Goal: Information Seeking & Learning: Learn about a topic

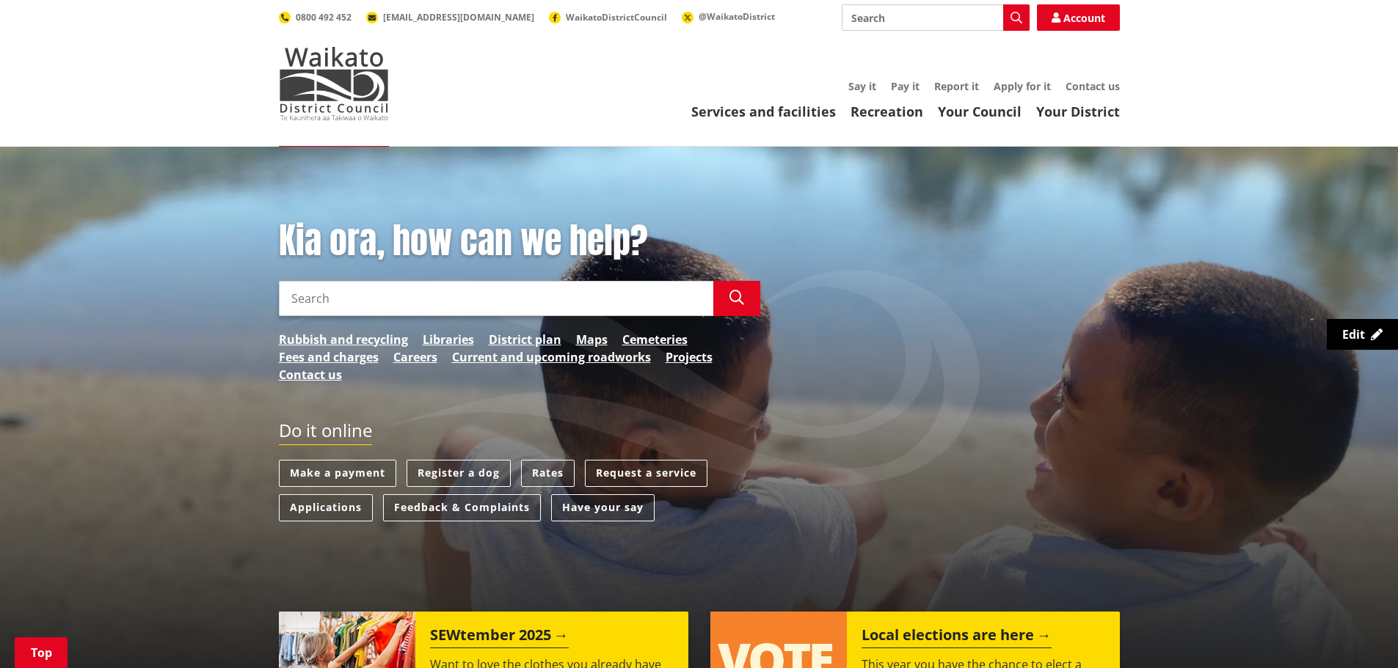
scroll to position [440, 0]
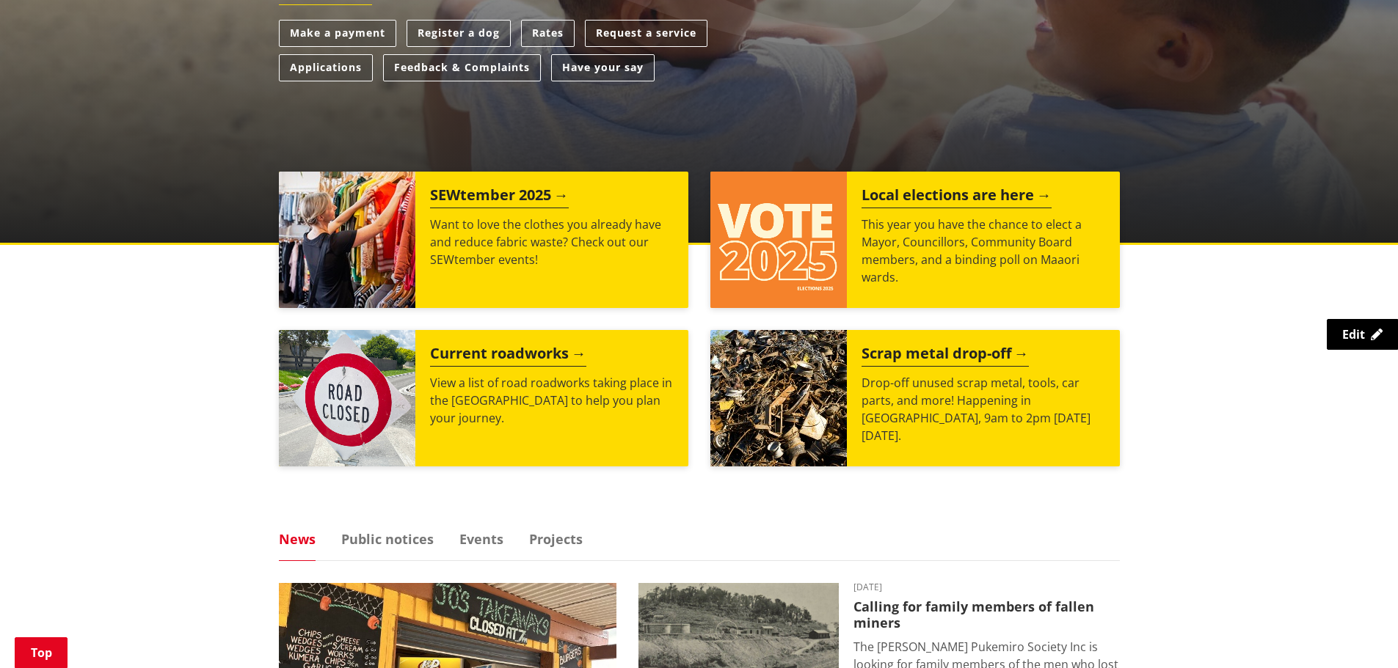
click at [951, 263] on p "This year you have the chance to elect a Mayor, Councillors, Community Board me…" at bounding box center [983, 251] width 244 height 70
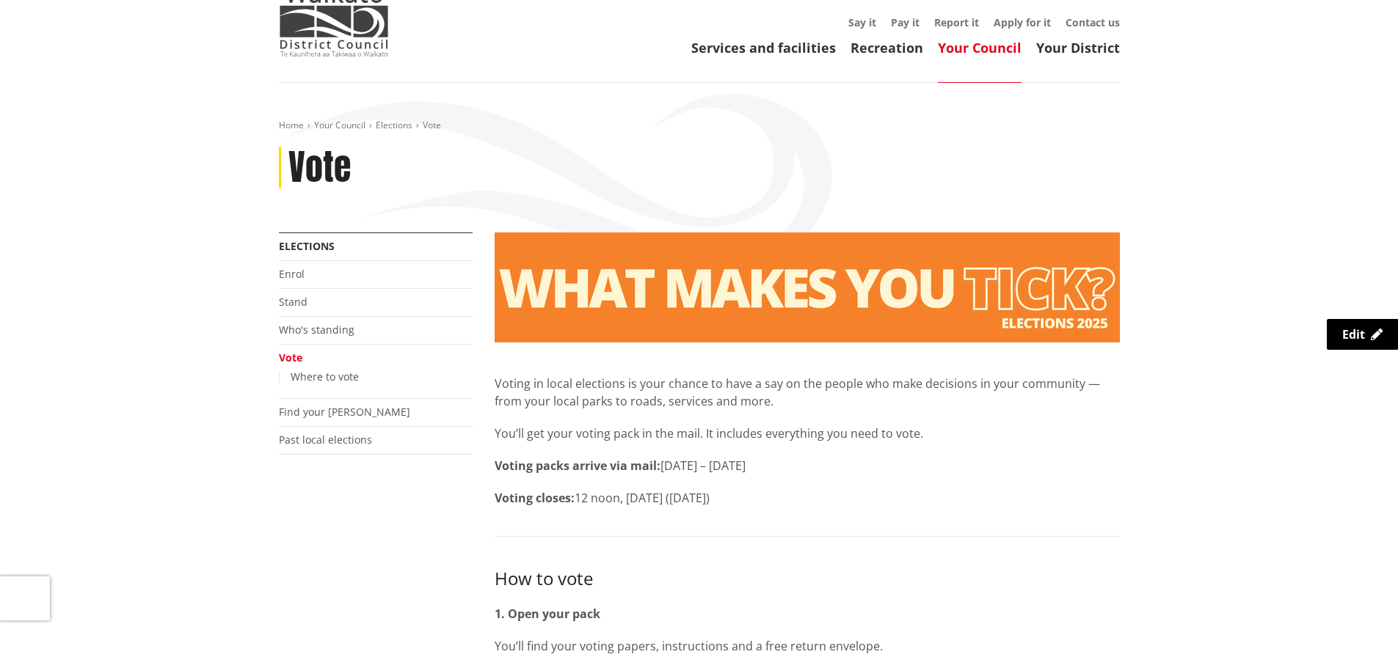
scroll to position [147, 0]
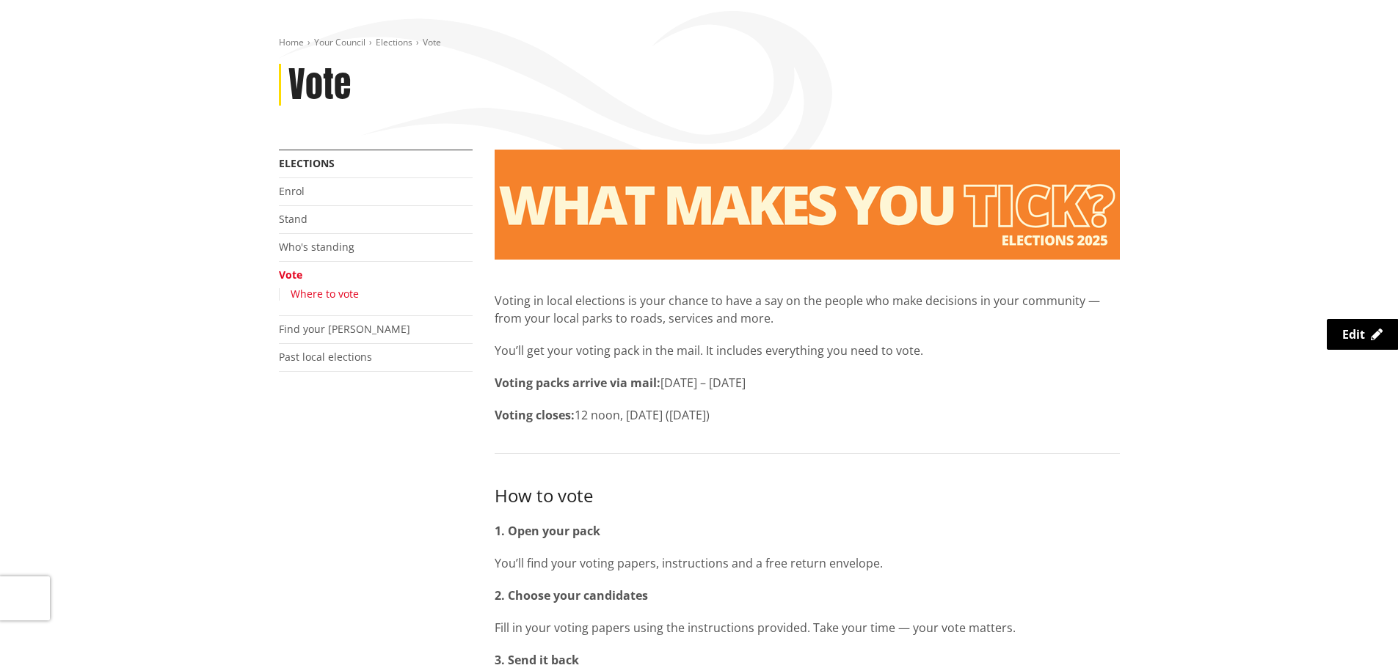
click at [346, 294] on link "Where to vote" at bounding box center [325, 294] width 68 height 14
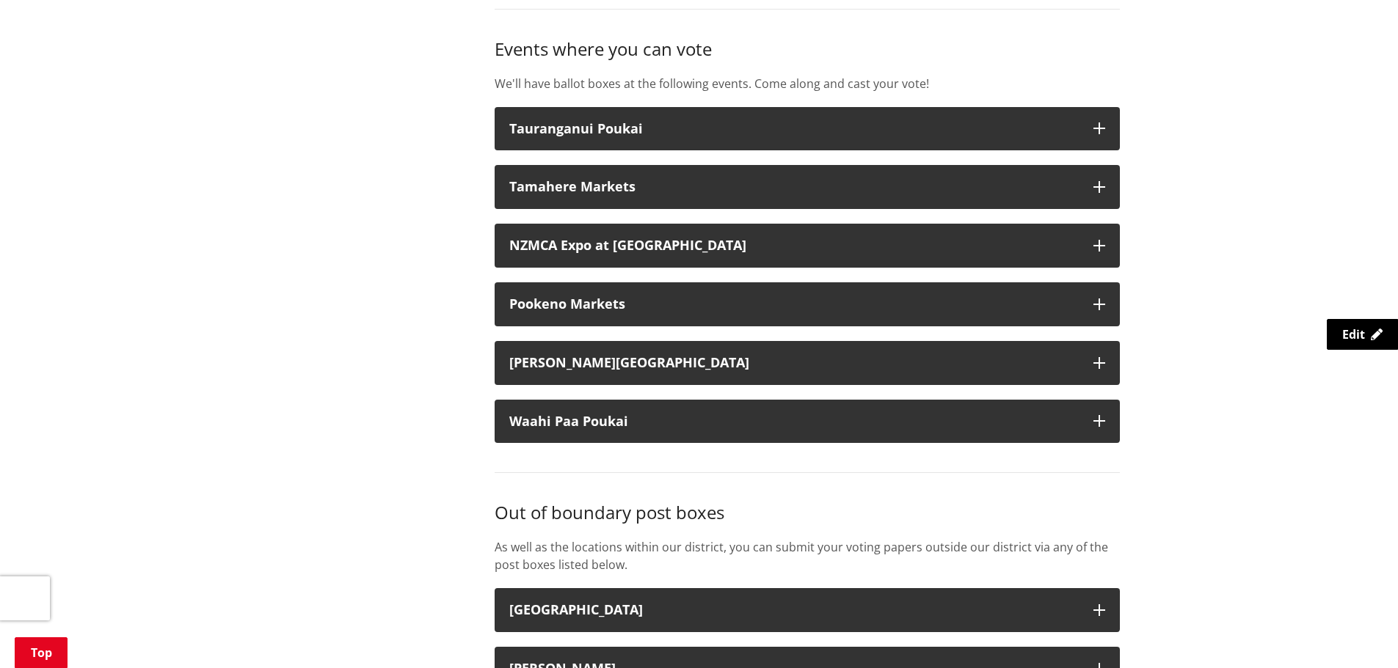
scroll to position [1981, 0]
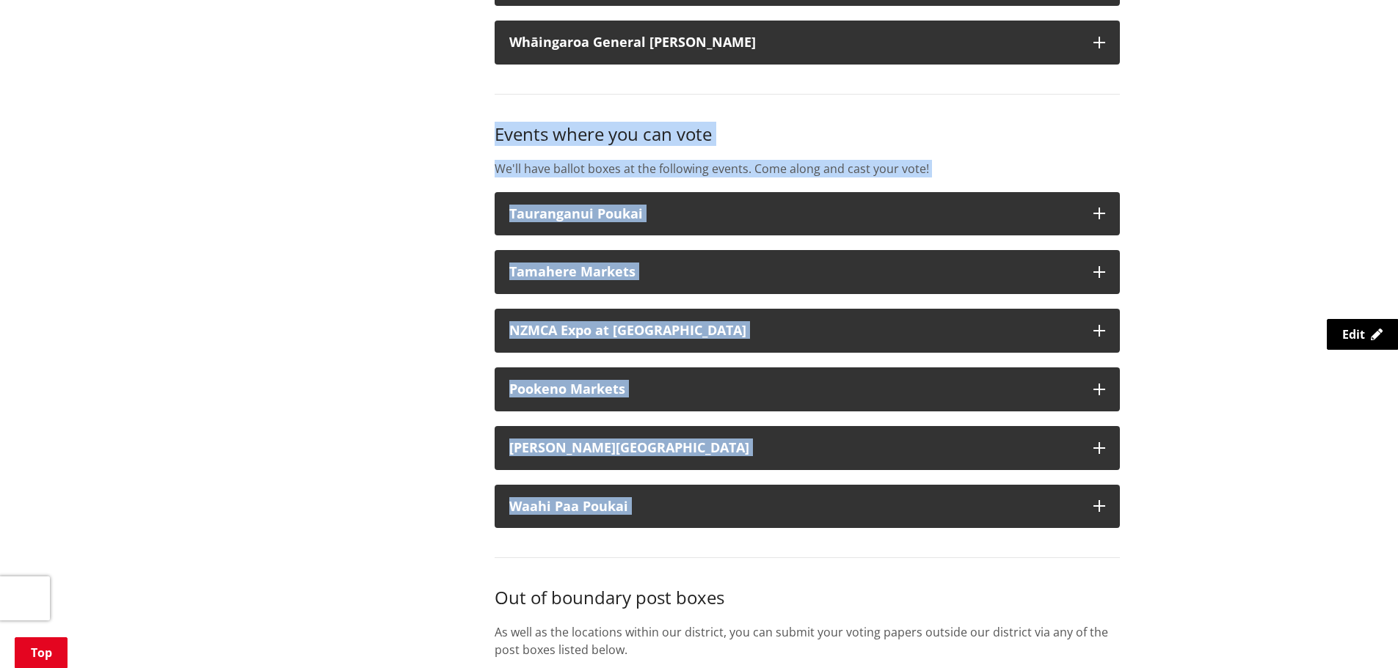
drag, startPoint x: 442, startPoint y: 115, endPoint x: 1125, endPoint y: 552, distance: 811.2
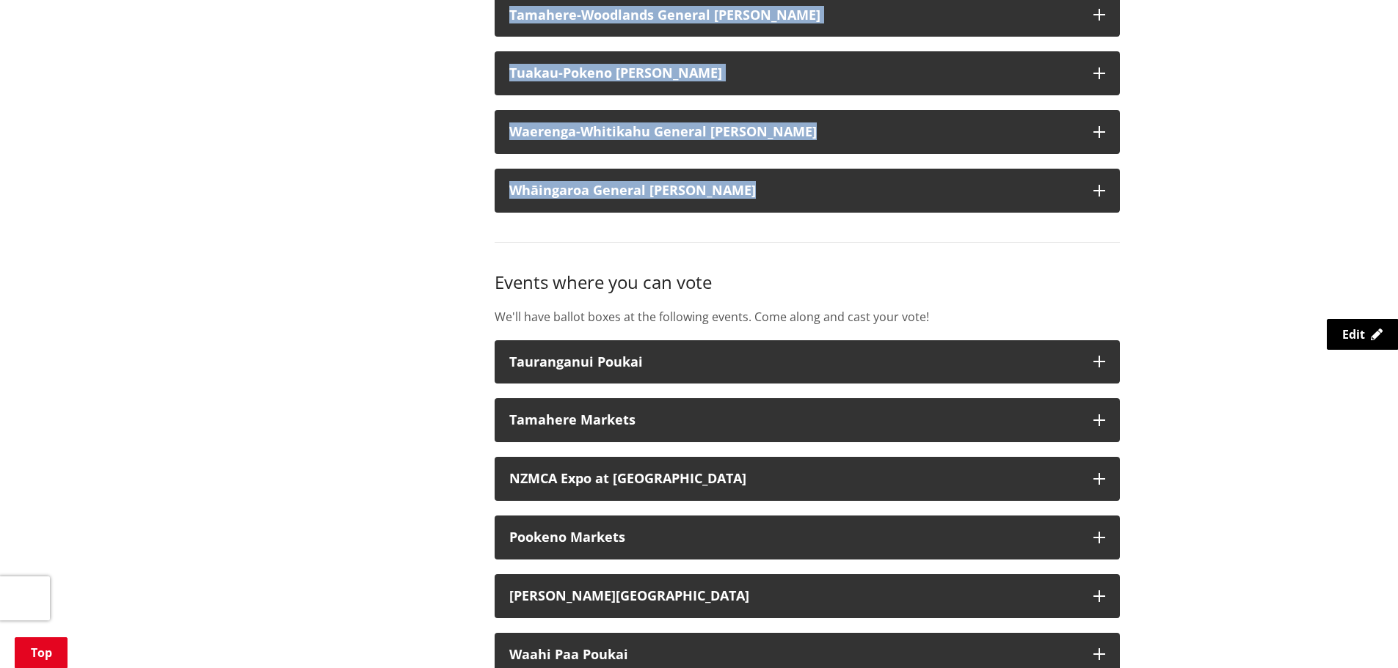
scroll to position [1816, 0]
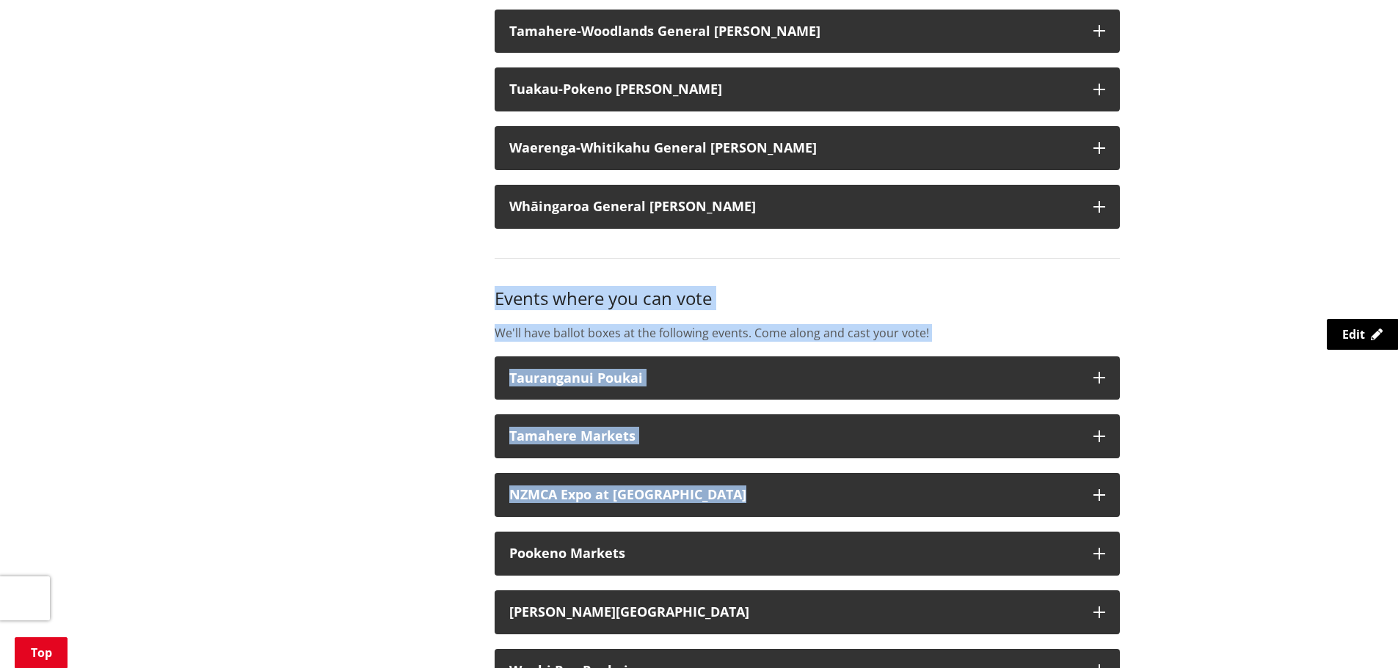
drag, startPoint x: 494, startPoint y: 130, endPoint x: 1225, endPoint y: 466, distance: 804.2
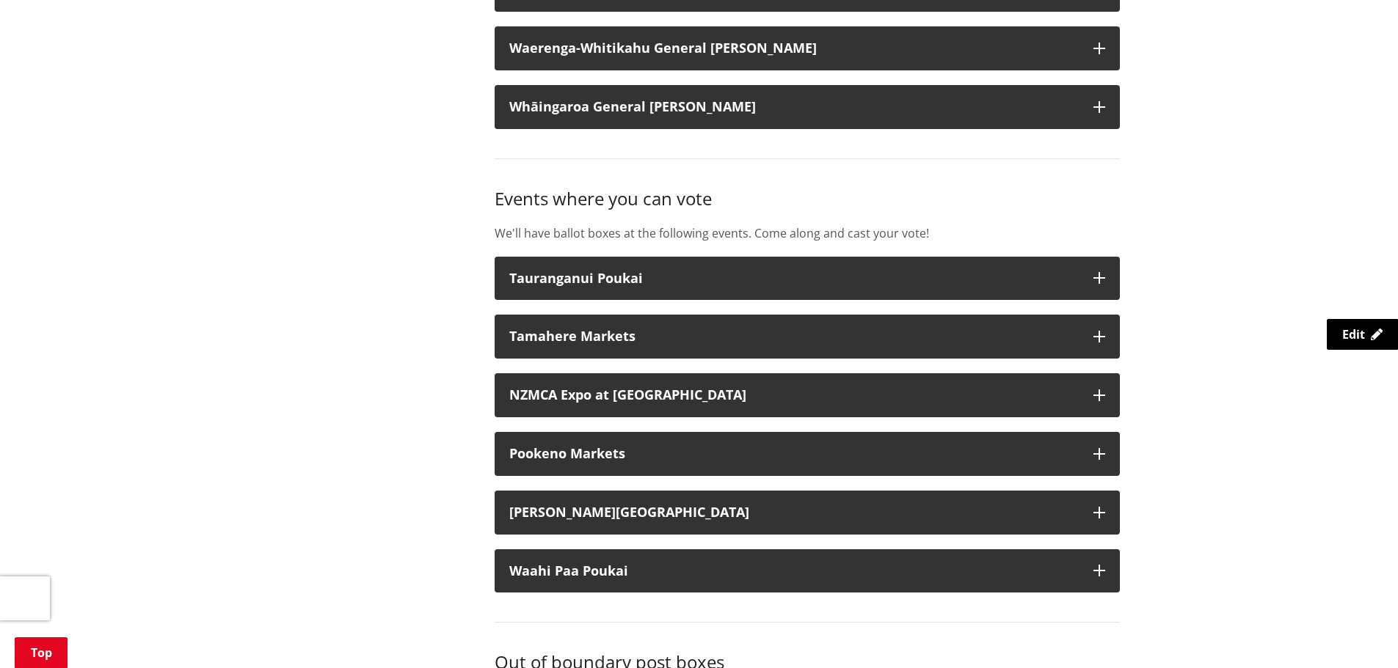
scroll to position [1963, 0]
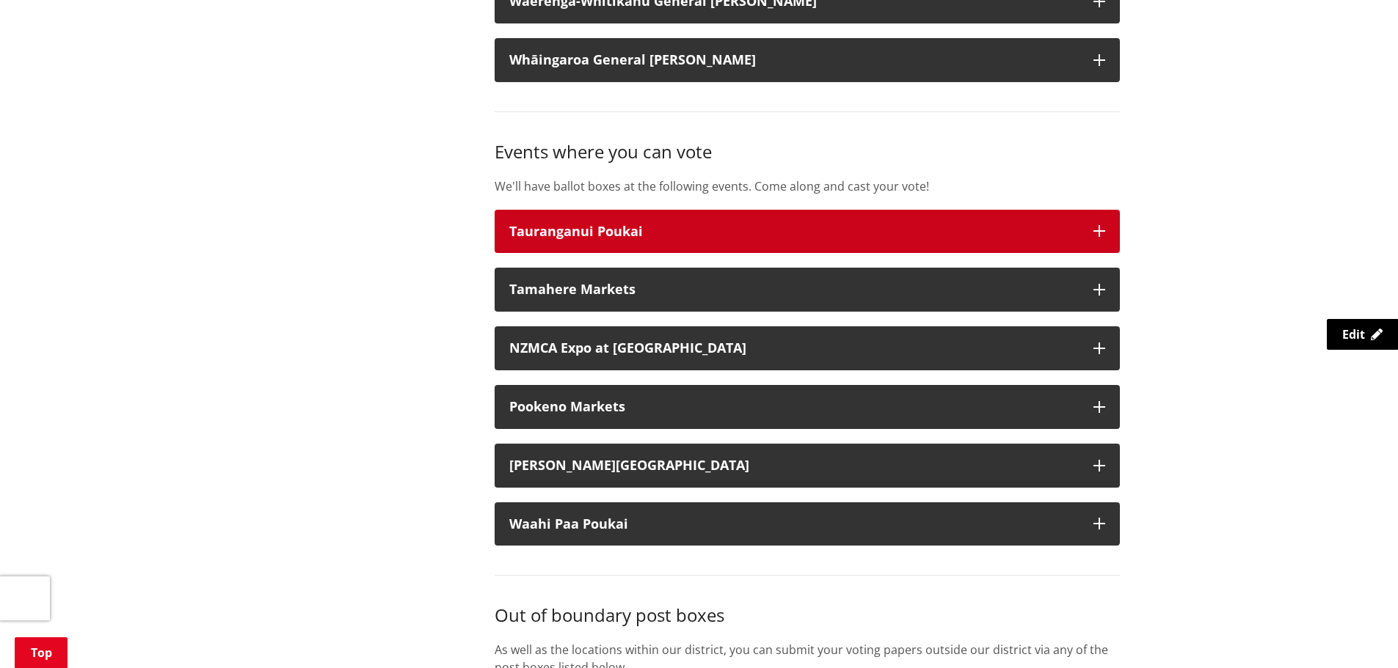
click at [647, 224] on div "Tauranganui Poukai" at bounding box center [793, 231] width 569 height 15
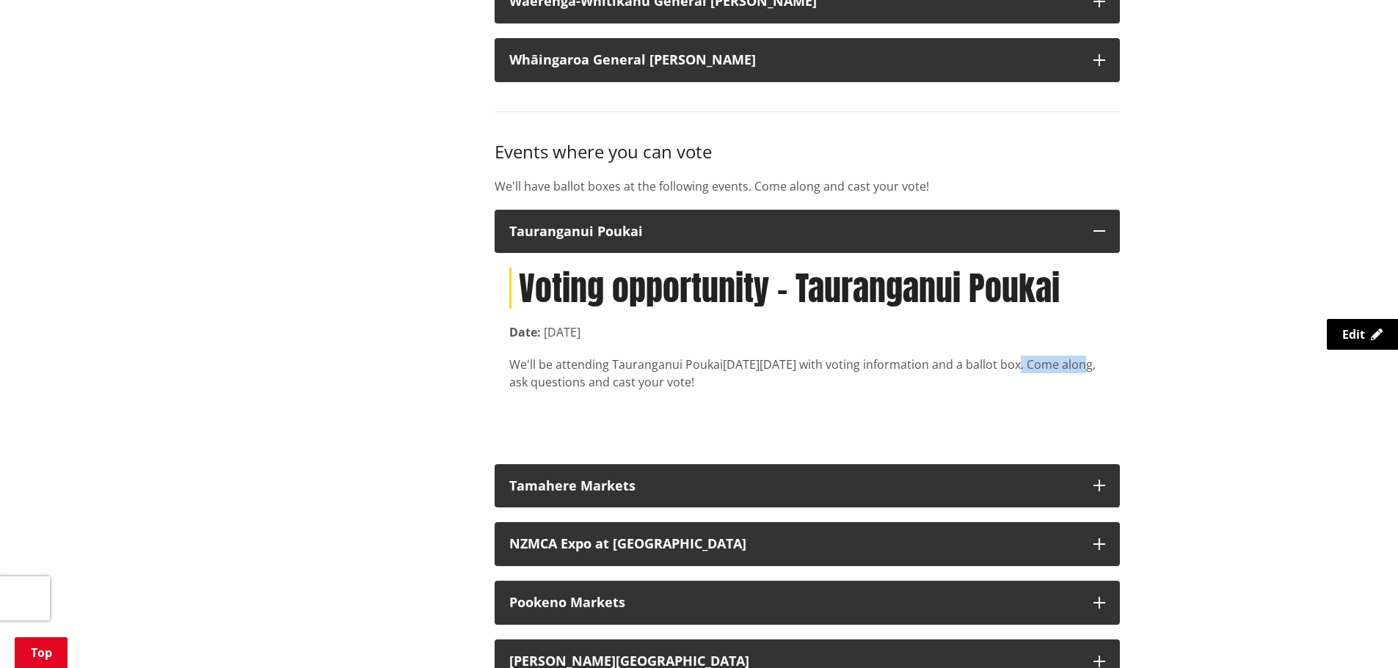
drag, startPoint x: 1029, startPoint y: 363, endPoint x: 1089, endPoint y: 368, distance: 60.4
click at [1089, 368] on div "We'll be attending Tauranganui Poukai on Sunday 14 September with voting inform…" at bounding box center [807, 373] width 596 height 35
drag, startPoint x: 514, startPoint y: 366, endPoint x: 836, endPoint y: 391, distance: 323.7
click at [836, 391] on div "Voting opportunity - Tauranganui Poukai Date: 14 September 2025 We'll be attend…" at bounding box center [806, 351] width 625 height 196
click at [921, 373] on div "We'll be attending Tauranganui Poukai on Sunday 14 September with voting inform…" at bounding box center [807, 373] width 596 height 35
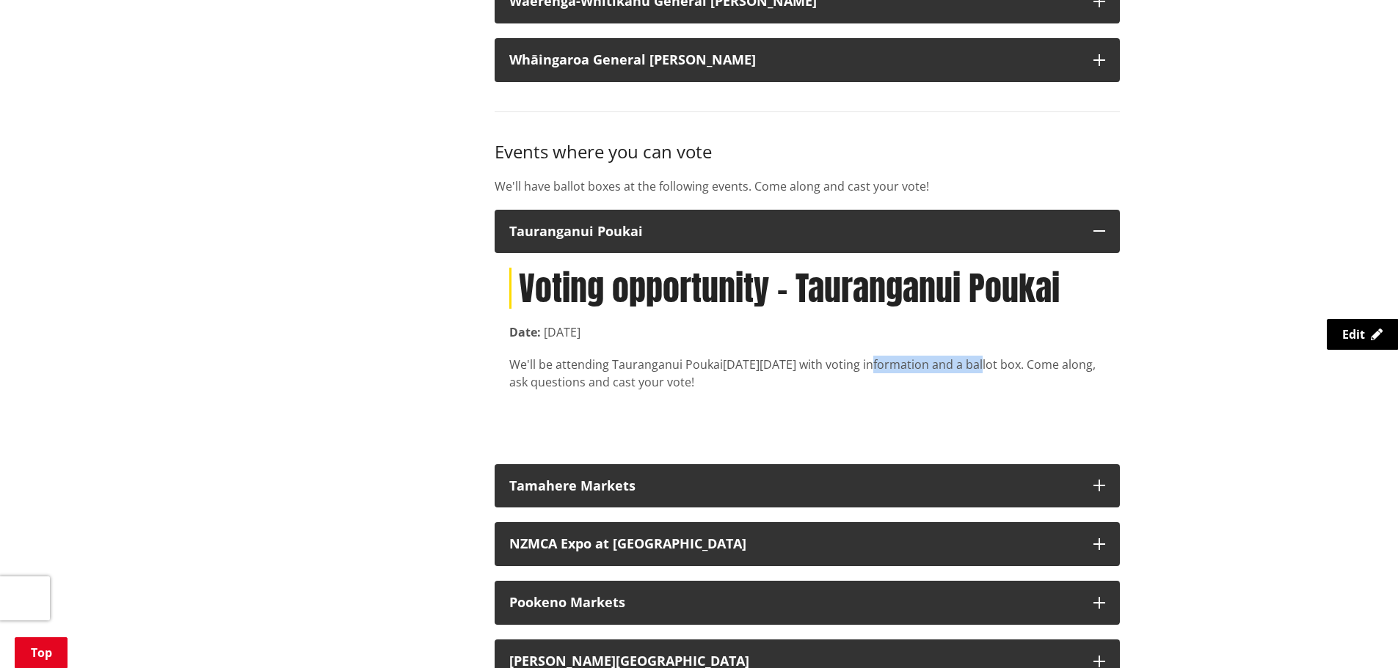
drag, startPoint x: 888, startPoint y: 364, endPoint x: 989, endPoint y: 362, distance: 101.3
click at [989, 362] on span "[DATE][DATE] with voting information and a ballot box. Come along, ask question…" at bounding box center [802, 374] width 586 height 34
drag, startPoint x: 760, startPoint y: 382, endPoint x: 485, endPoint y: 346, distance: 277.5
click at [537, 362] on div "We'll be attending Tauranganui Poukai on Sunday 14 September with voting inform…" at bounding box center [807, 373] width 596 height 35
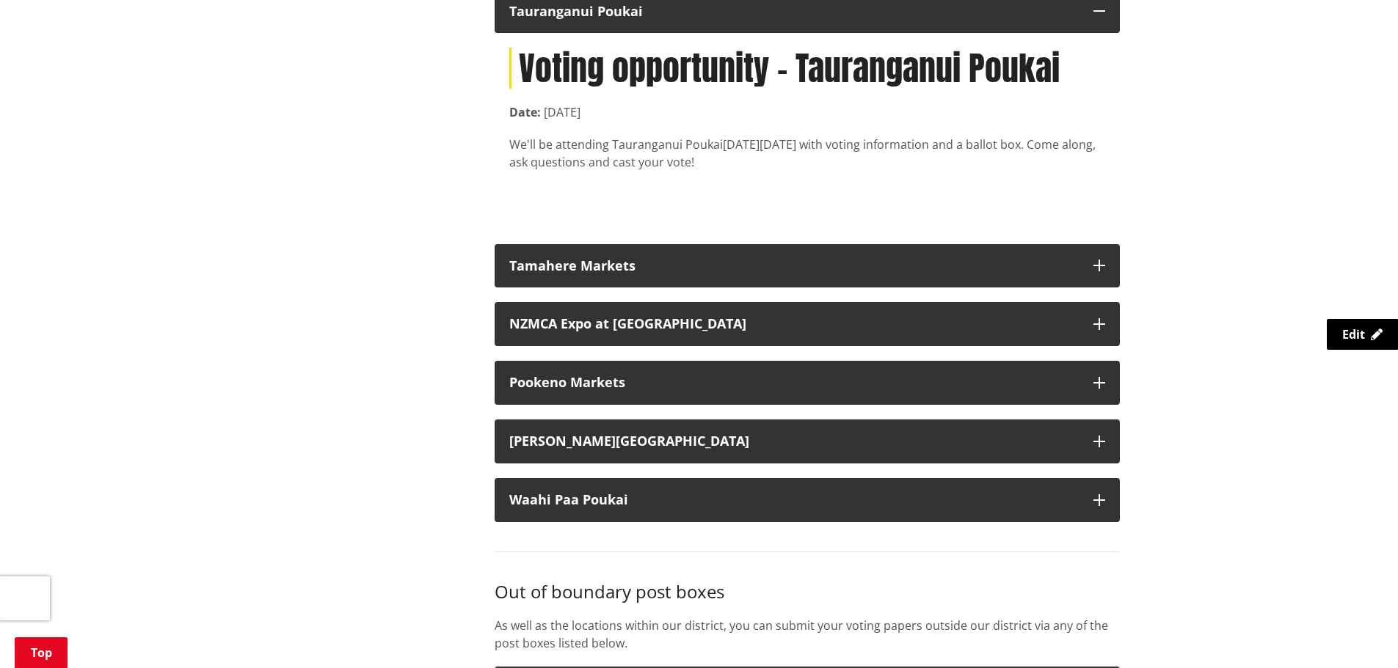
scroll to position [2110, 0]
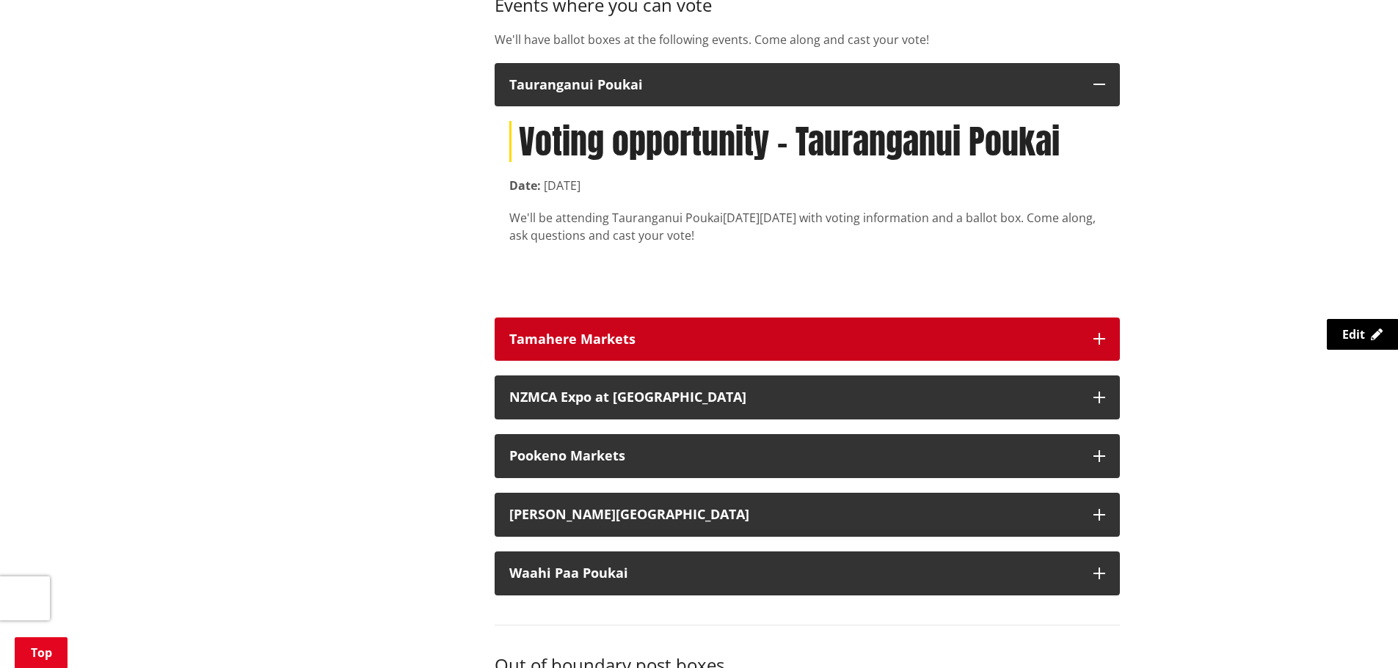
click at [762, 329] on button "Tamahere Markets" at bounding box center [806, 340] width 625 height 44
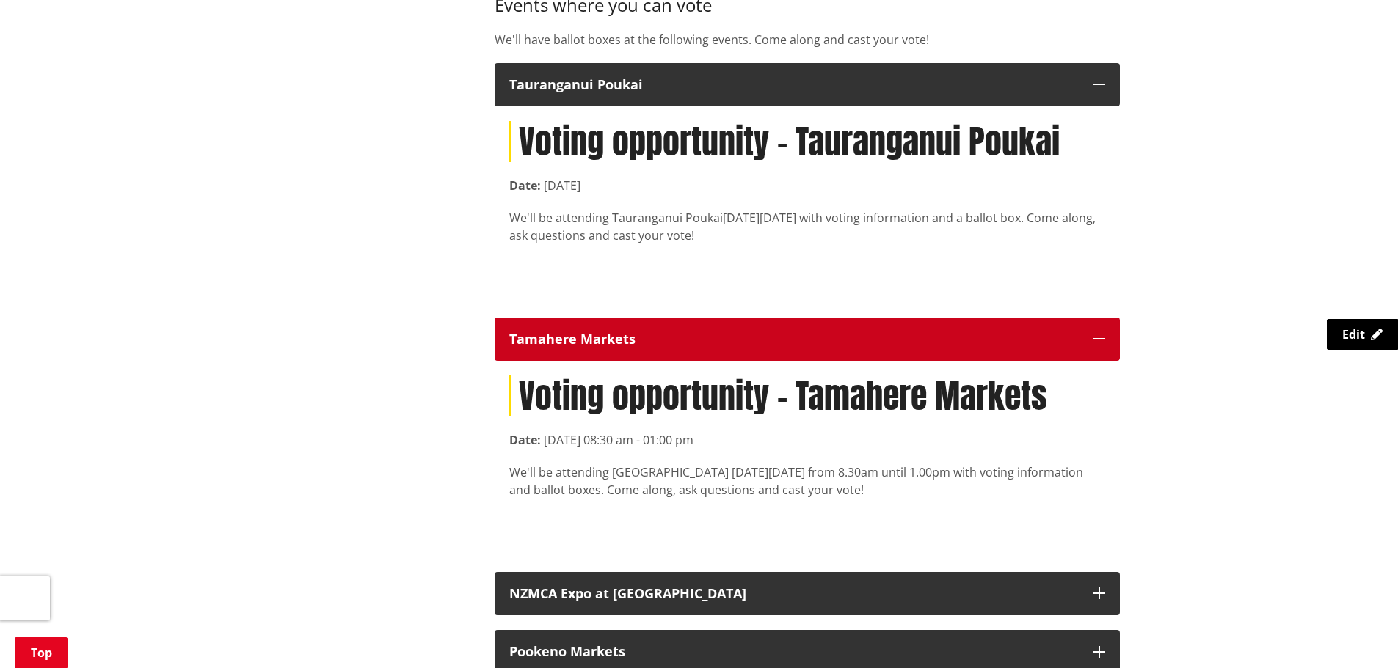
click at [746, 345] on div "Tamahere Markets" at bounding box center [793, 339] width 569 height 15
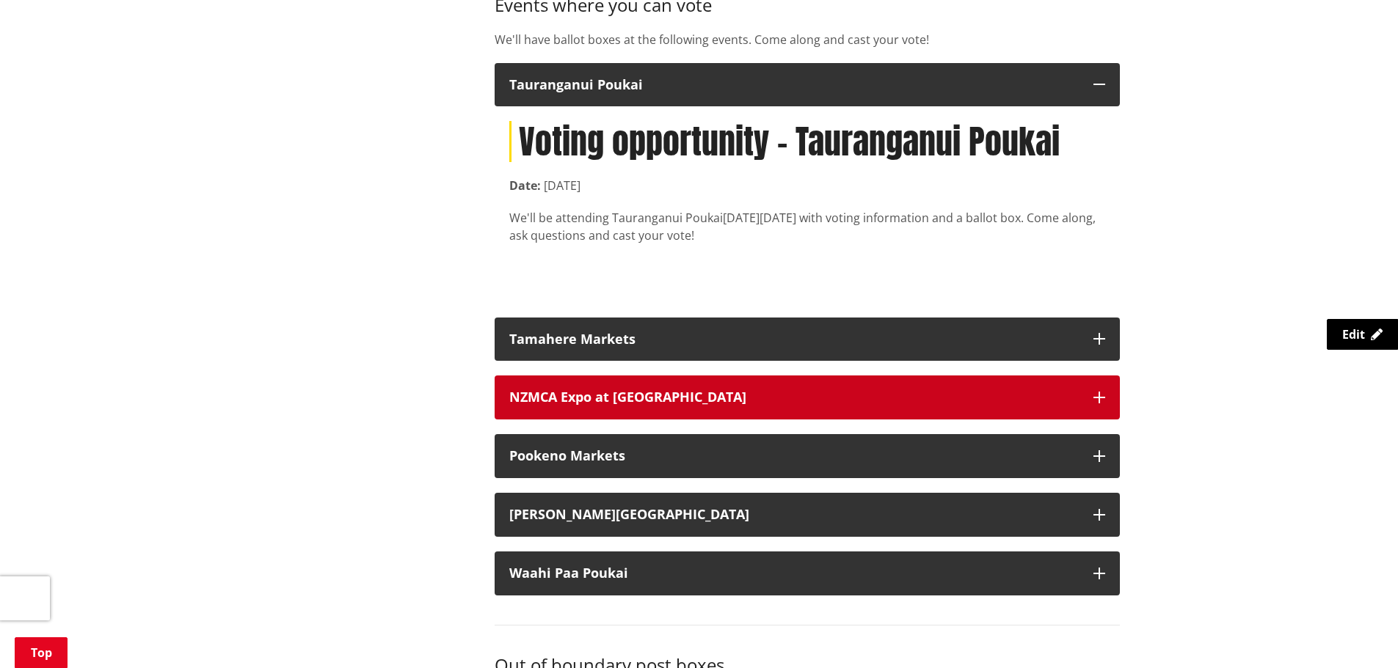
click at [732, 410] on button "NZMCA Expo at [GEOGRAPHIC_DATA]" at bounding box center [806, 398] width 625 height 44
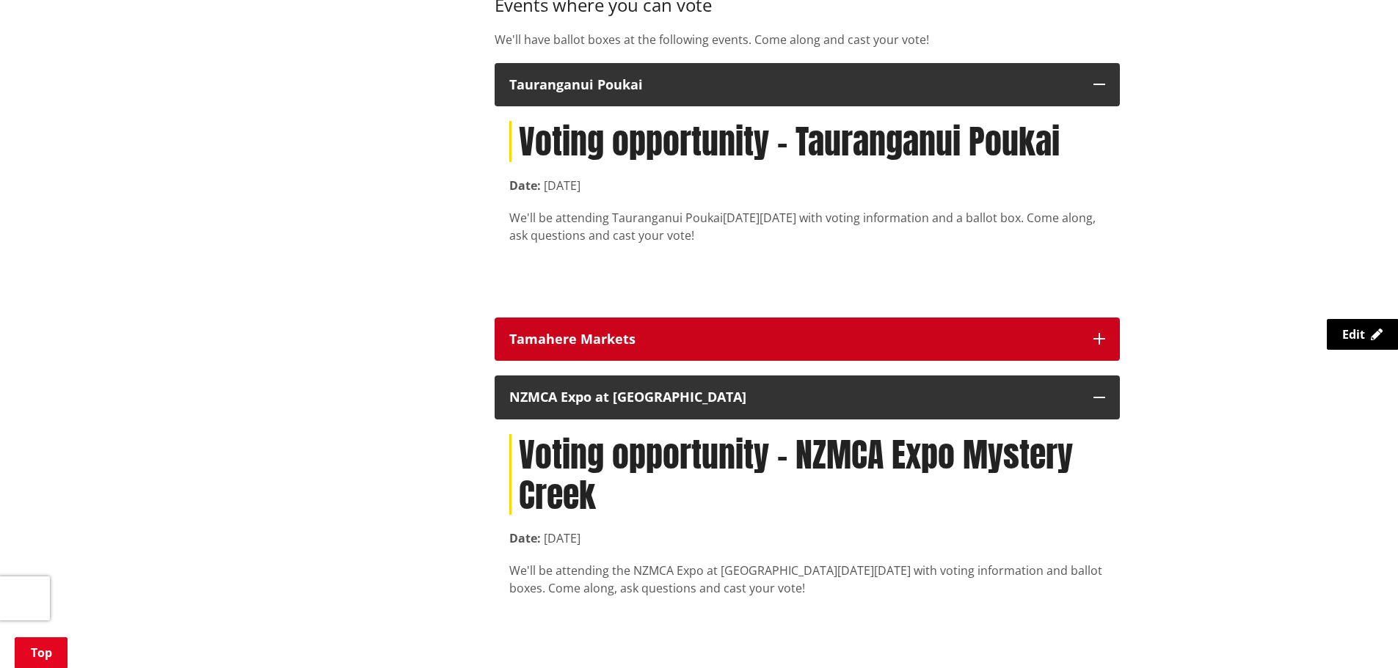
click at [652, 334] on div "Tamahere Markets" at bounding box center [793, 339] width 569 height 15
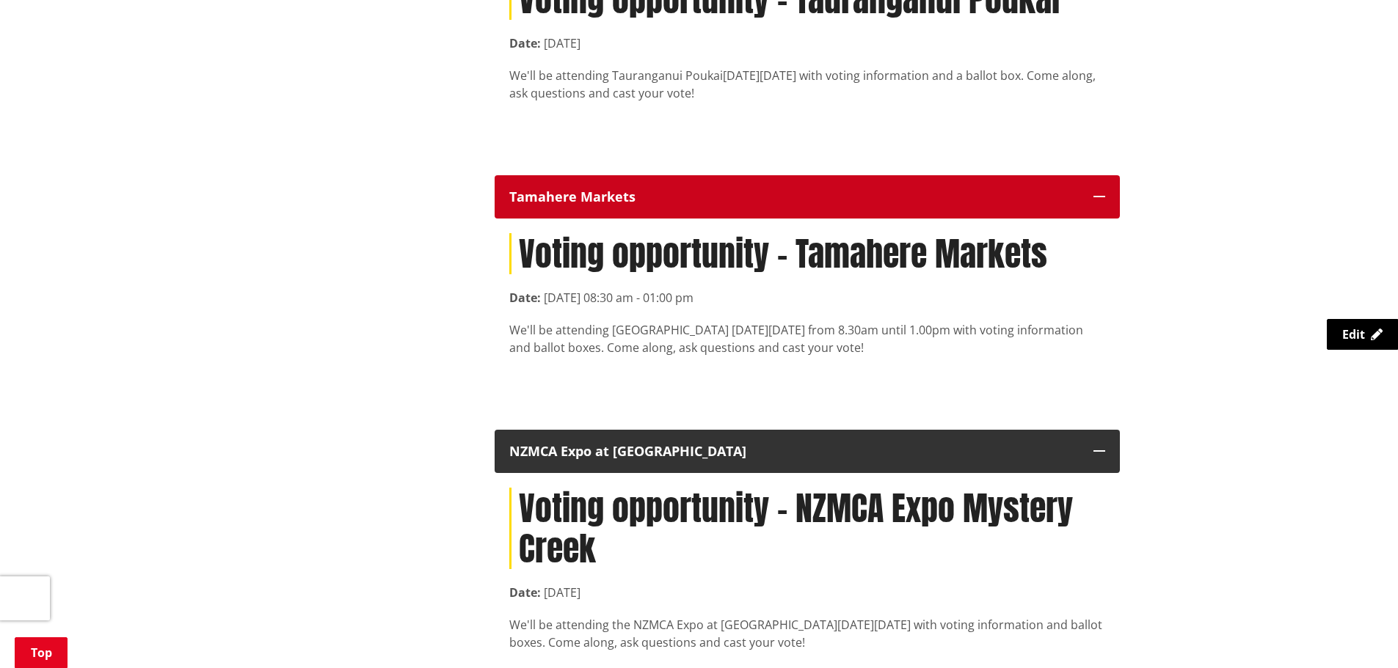
scroll to position [2257, 0]
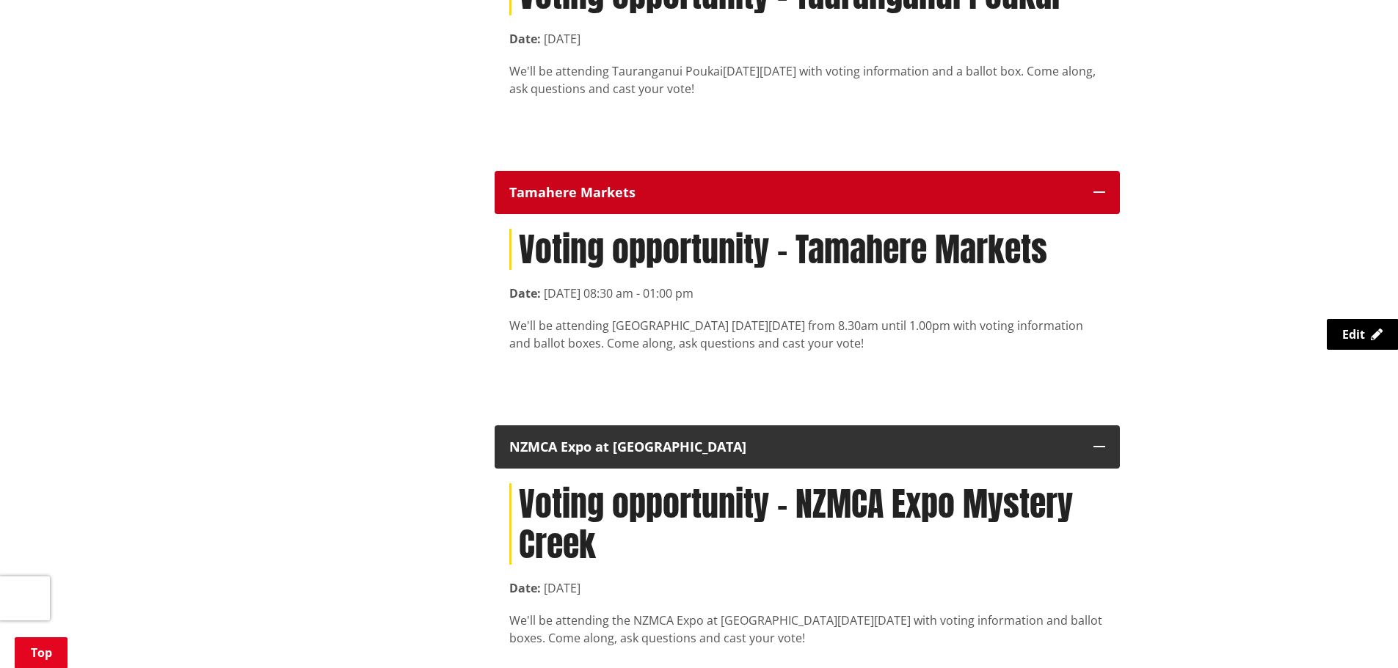
click at [754, 187] on div "Tamahere Markets" at bounding box center [793, 193] width 569 height 15
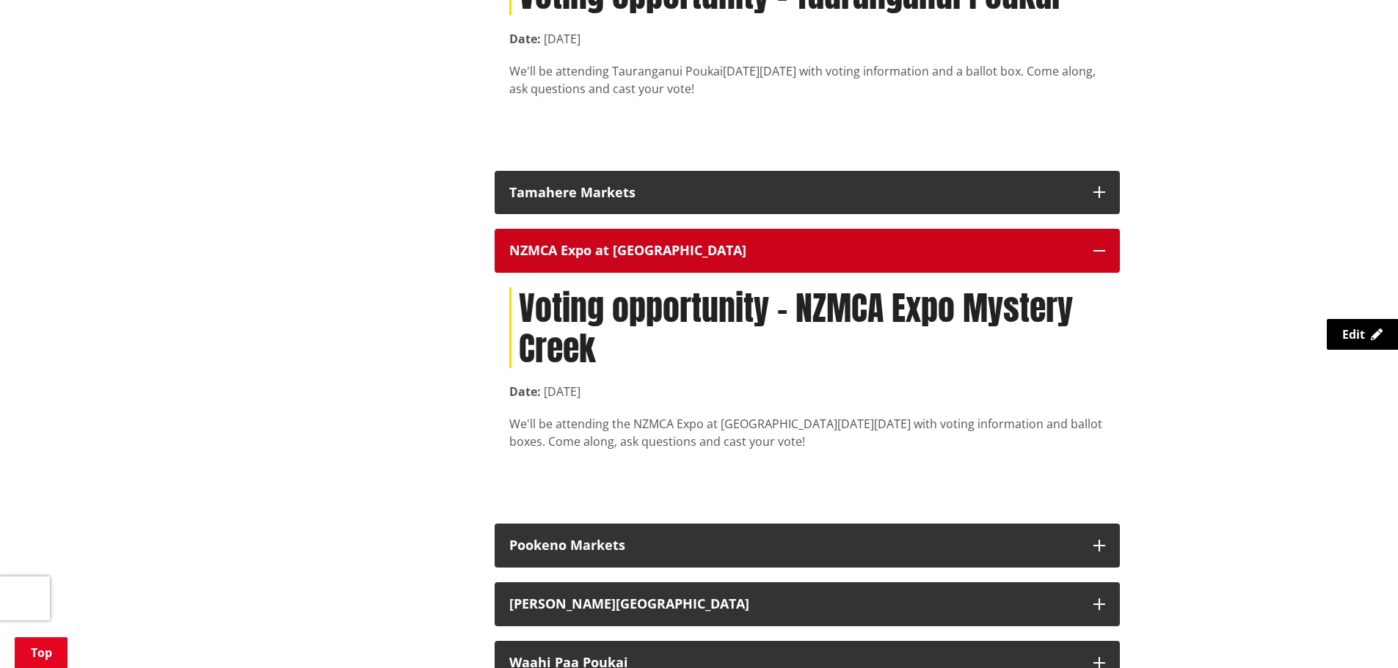
click at [756, 253] on div "NZMCA Expo at [GEOGRAPHIC_DATA]" at bounding box center [793, 251] width 569 height 15
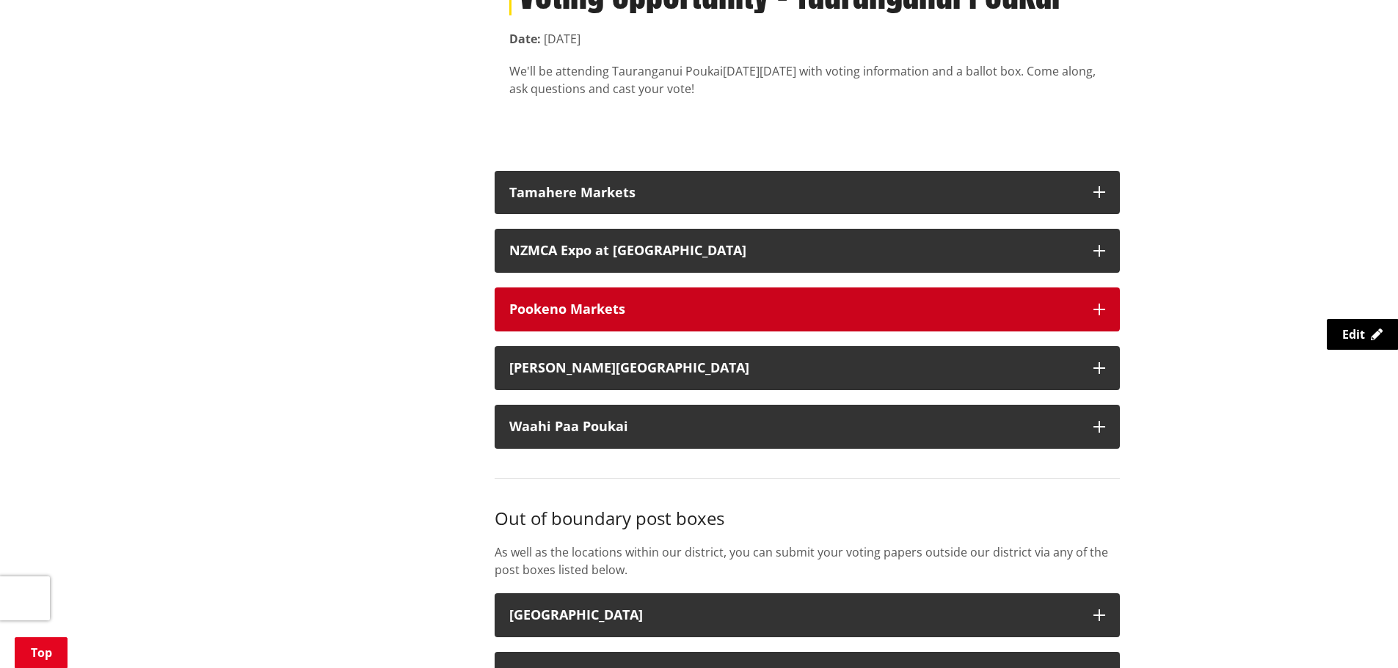
click at [761, 296] on button "Pookeno Markets" at bounding box center [806, 310] width 625 height 44
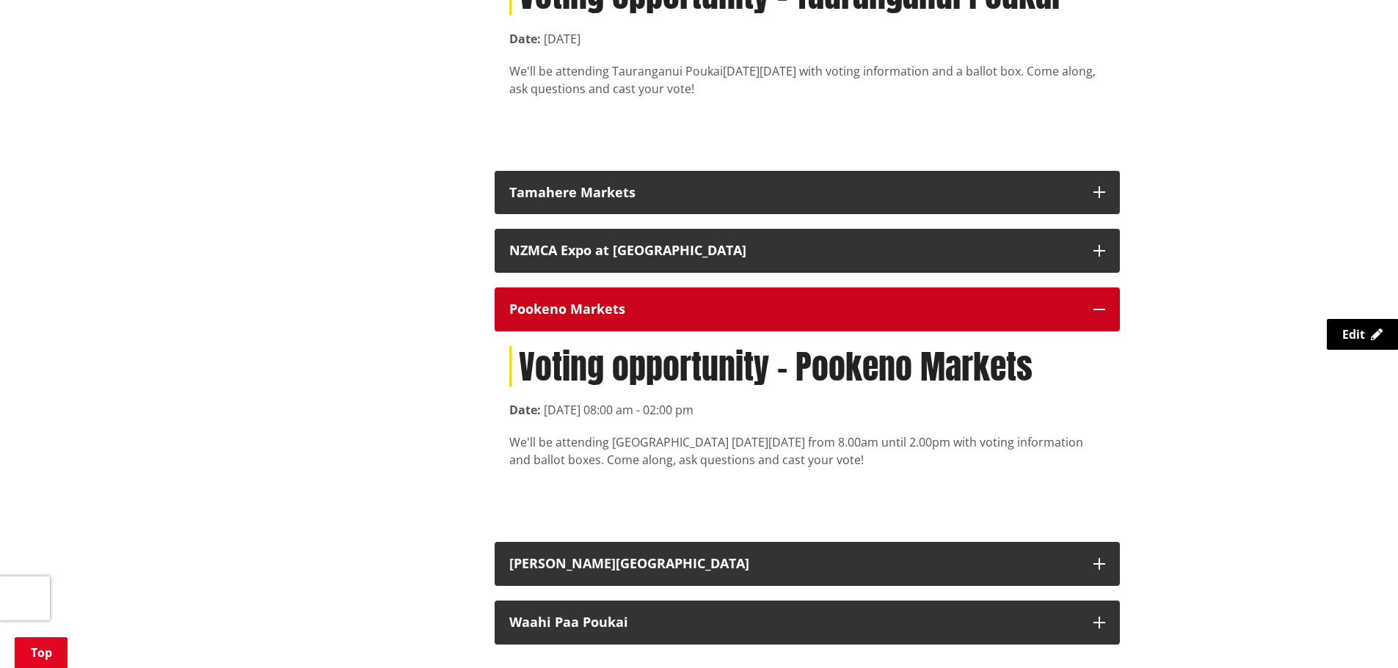
click at [761, 299] on button "Pookeno Markets" at bounding box center [806, 310] width 625 height 44
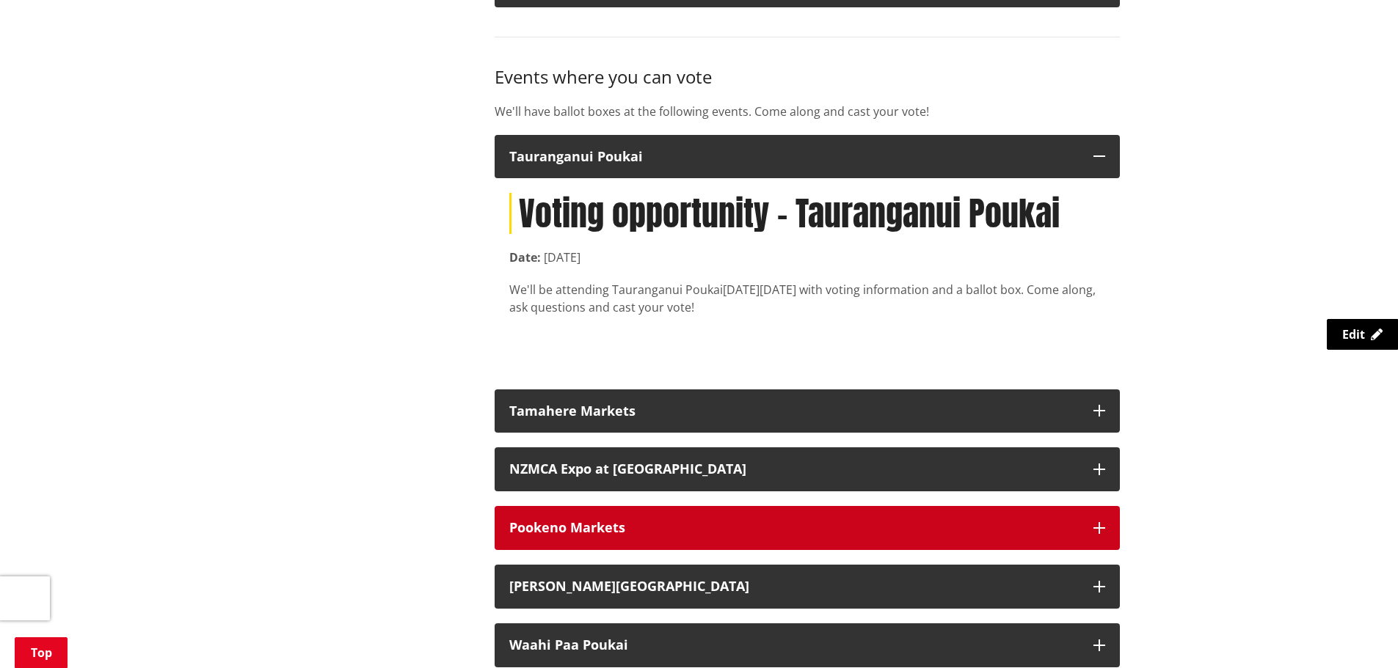
scroll to position [2036, 0]
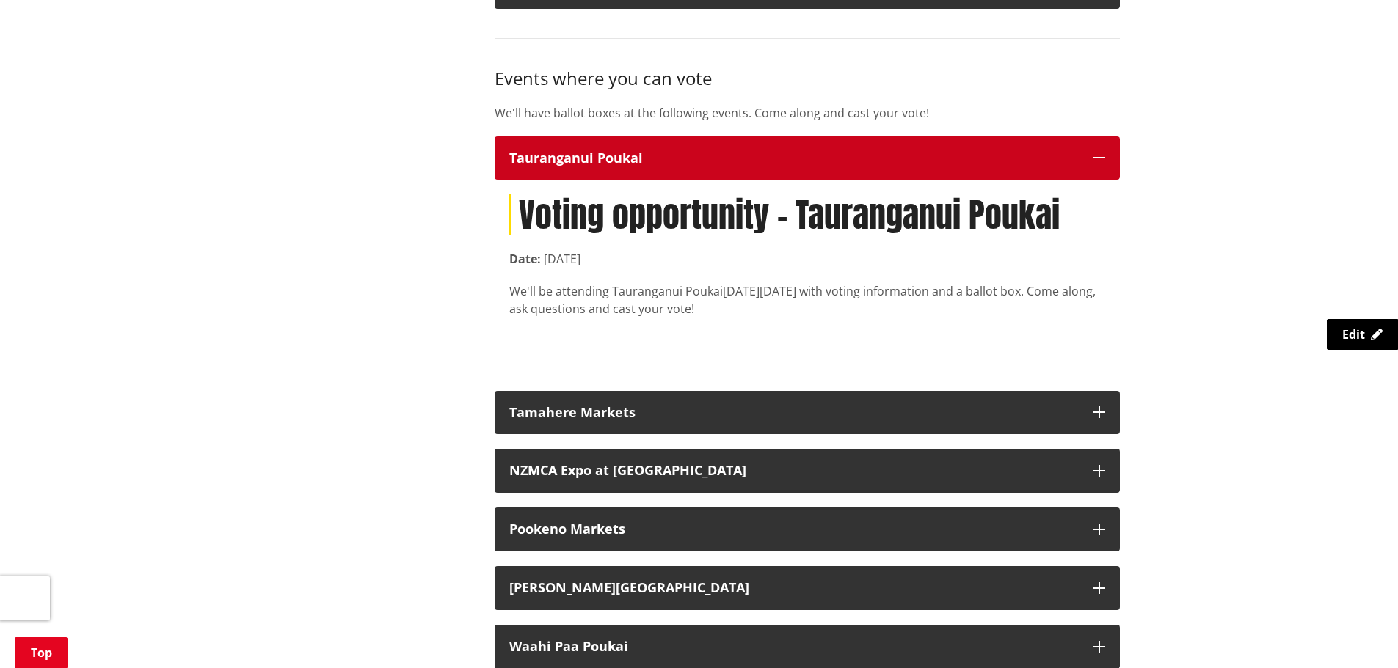
click at [640, 159] on div "Tauranganui Poukai" at bounding box center [793, 158] width 569 height 15
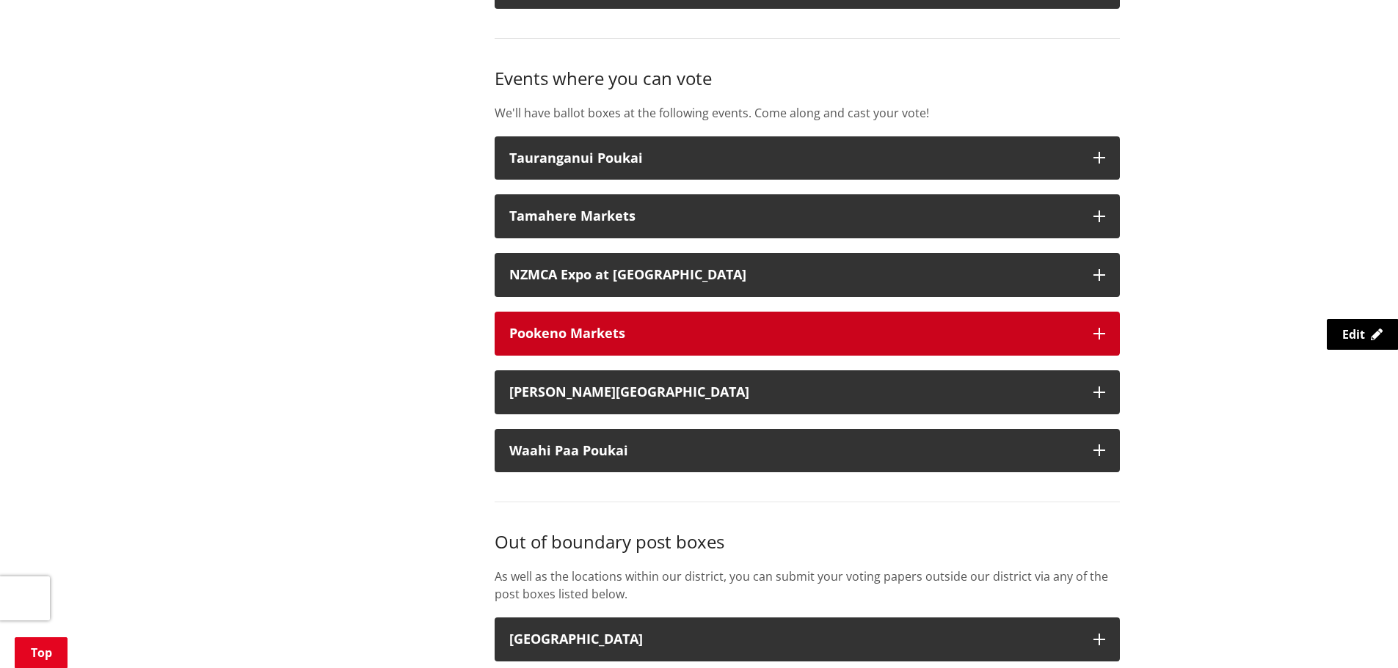
click at [620, 326] on div "Pookeno Markets" at bounding box center [793, 333] width 569 height 15
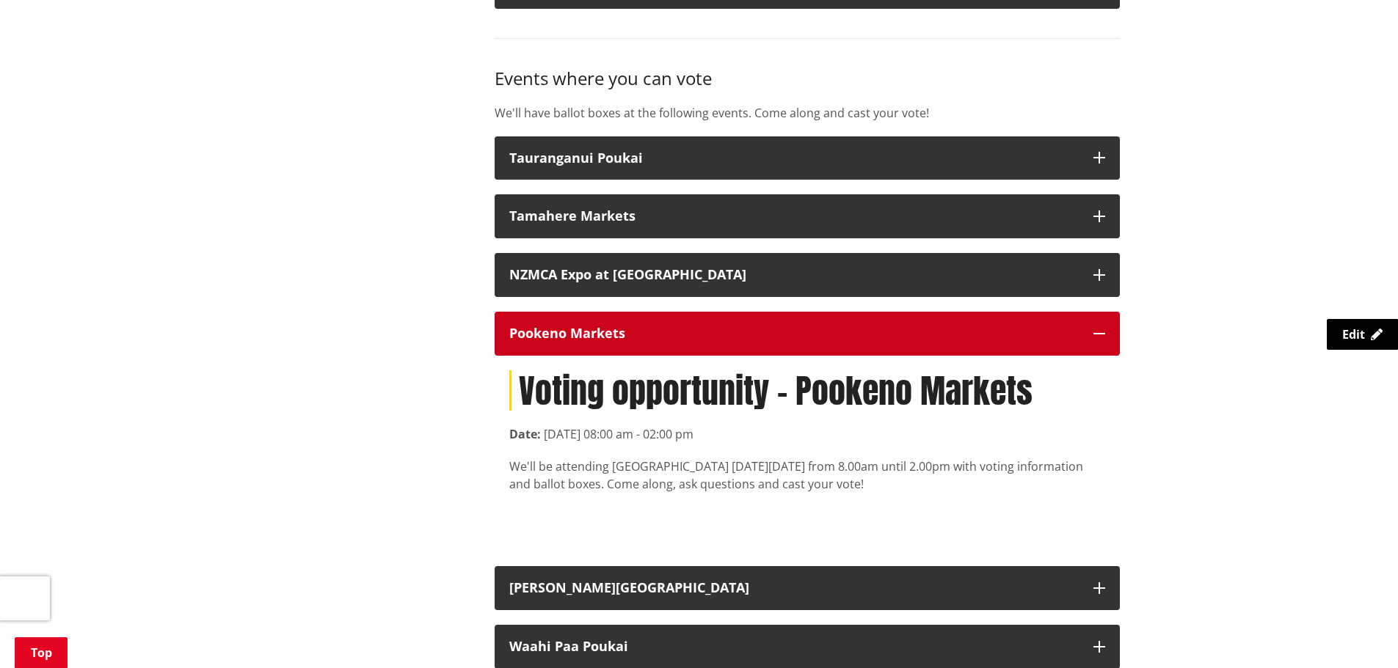
scroll to position [2110, 0]
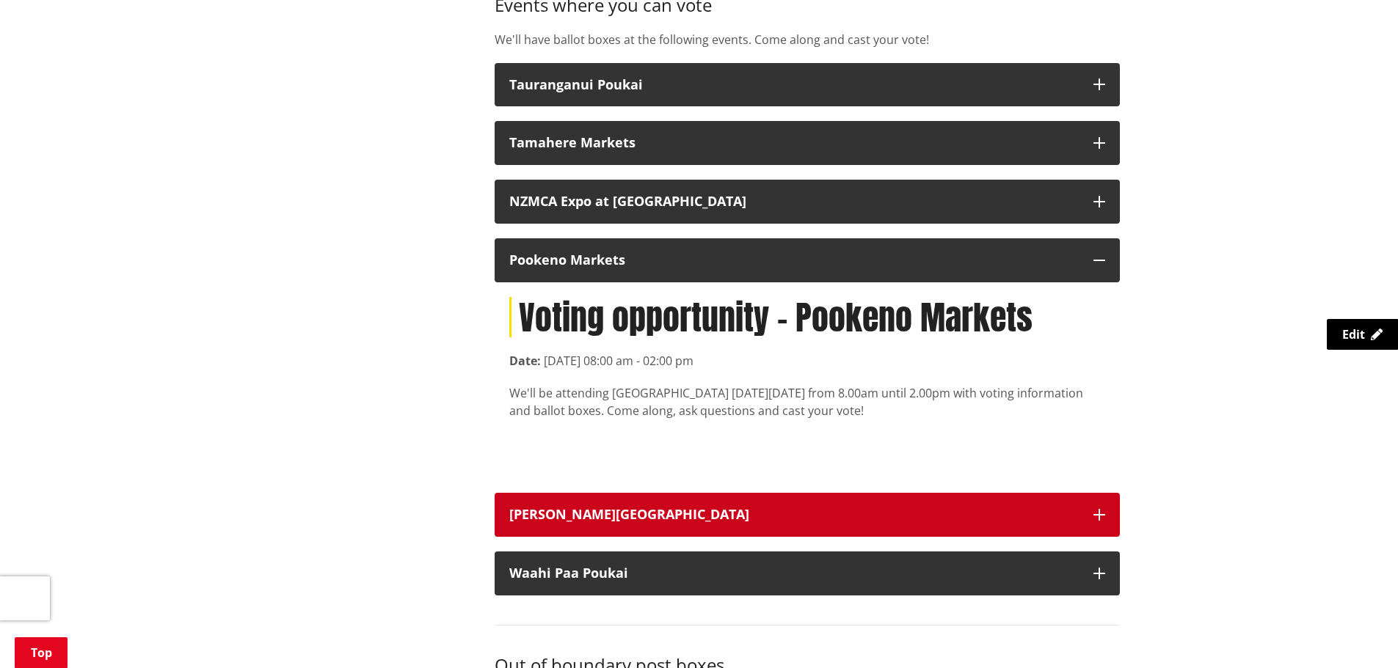
click at [713, 516] on div "[PERSON_NAME][GEOGRAPHIC_DATA]" at bounding box center [793, 515] width 569 height 15
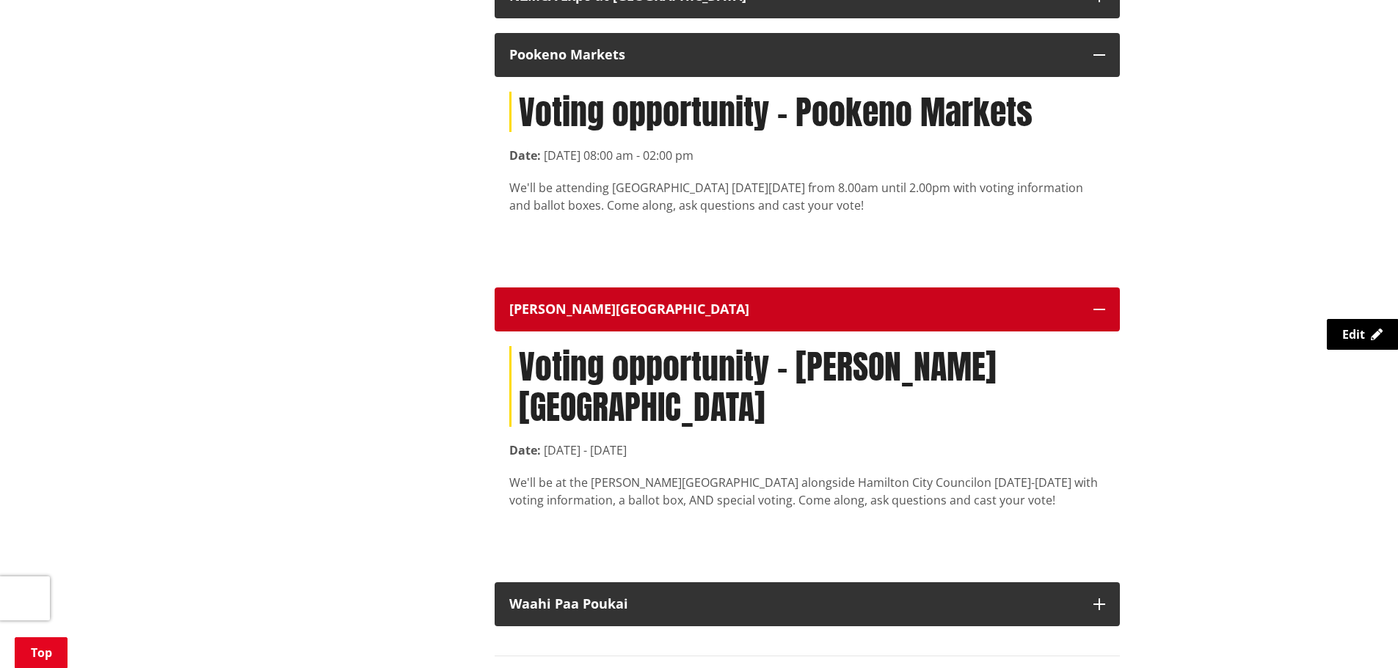
scroll to position [2330, 0]
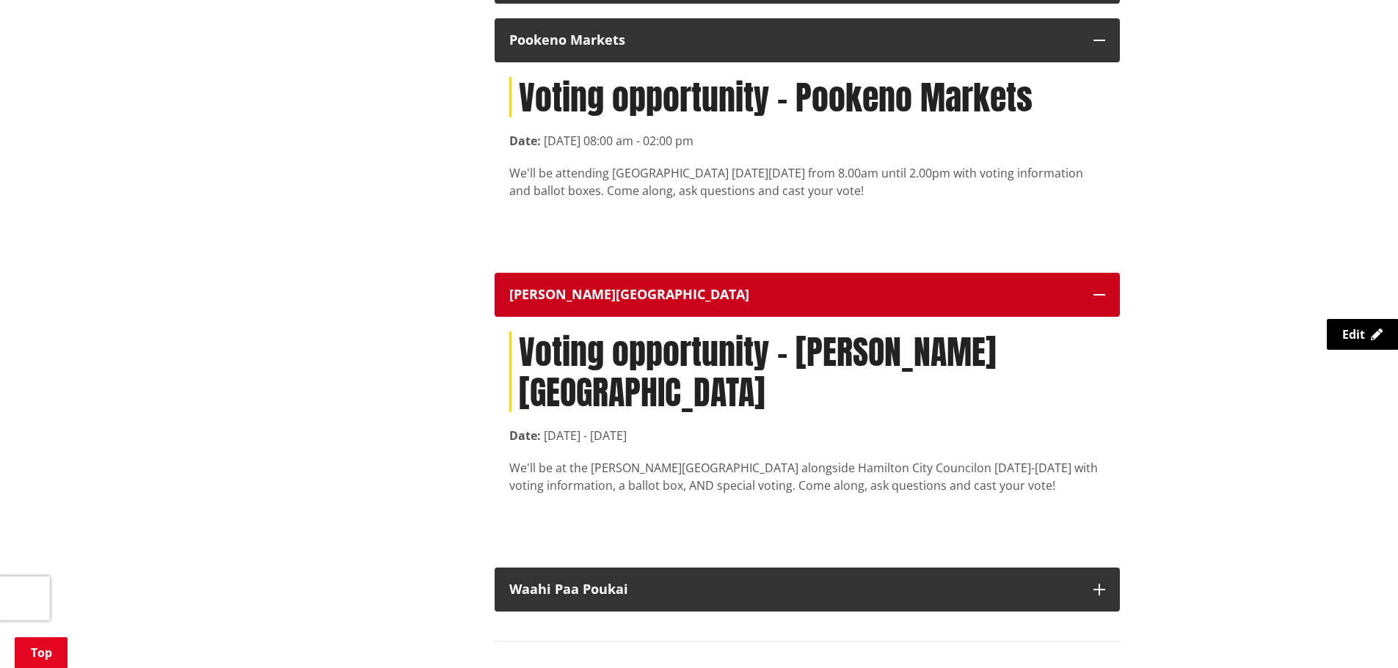
click at [822, 301] on div "[PERSON_NAME][GEOGRAPHIC_DATA]" at bounding box center [793, 295] width 569 height 15
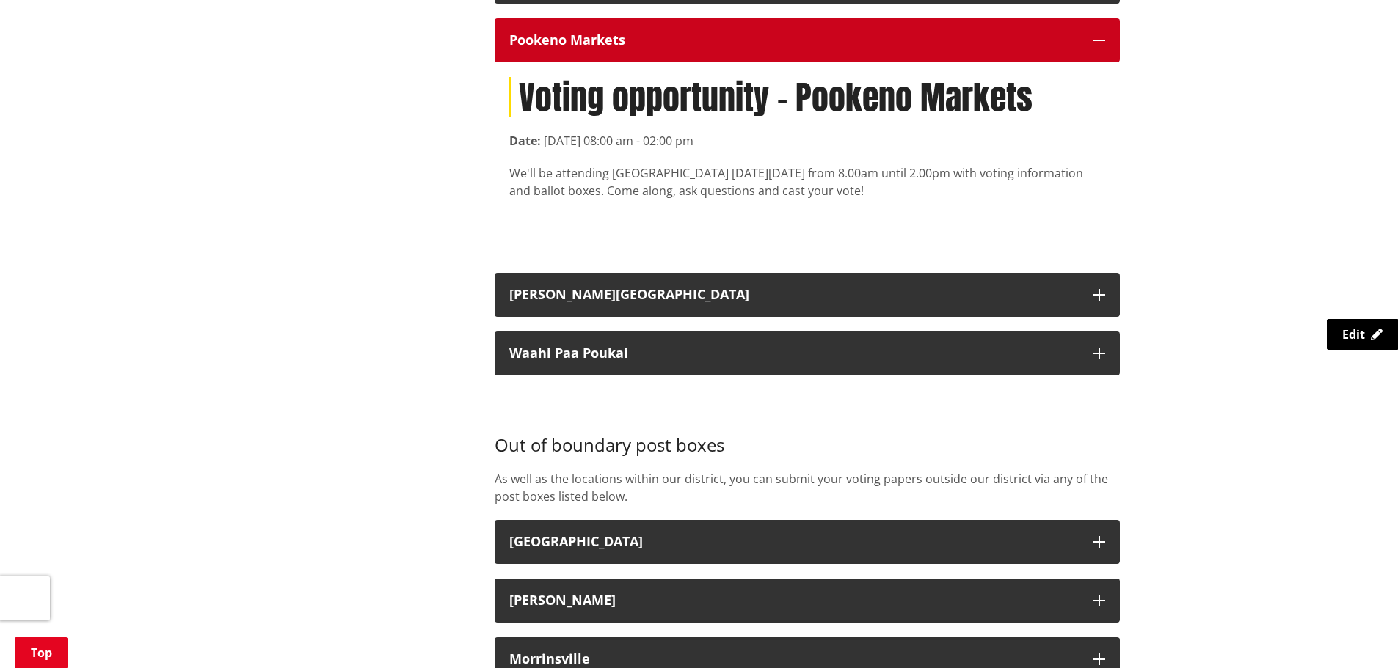
click at [835, 48] on button "Pookeno Markets" at bounding box center [806, 40] width 625 height 44
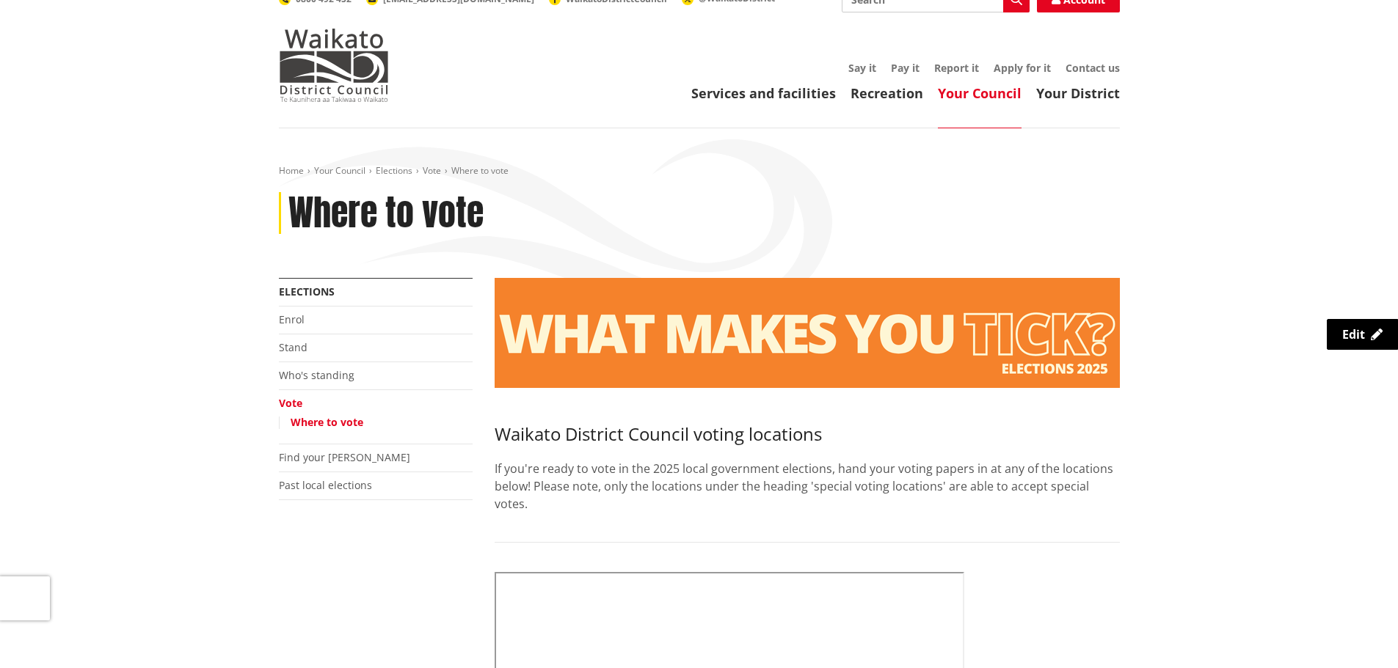
scroll to position [0, 0]
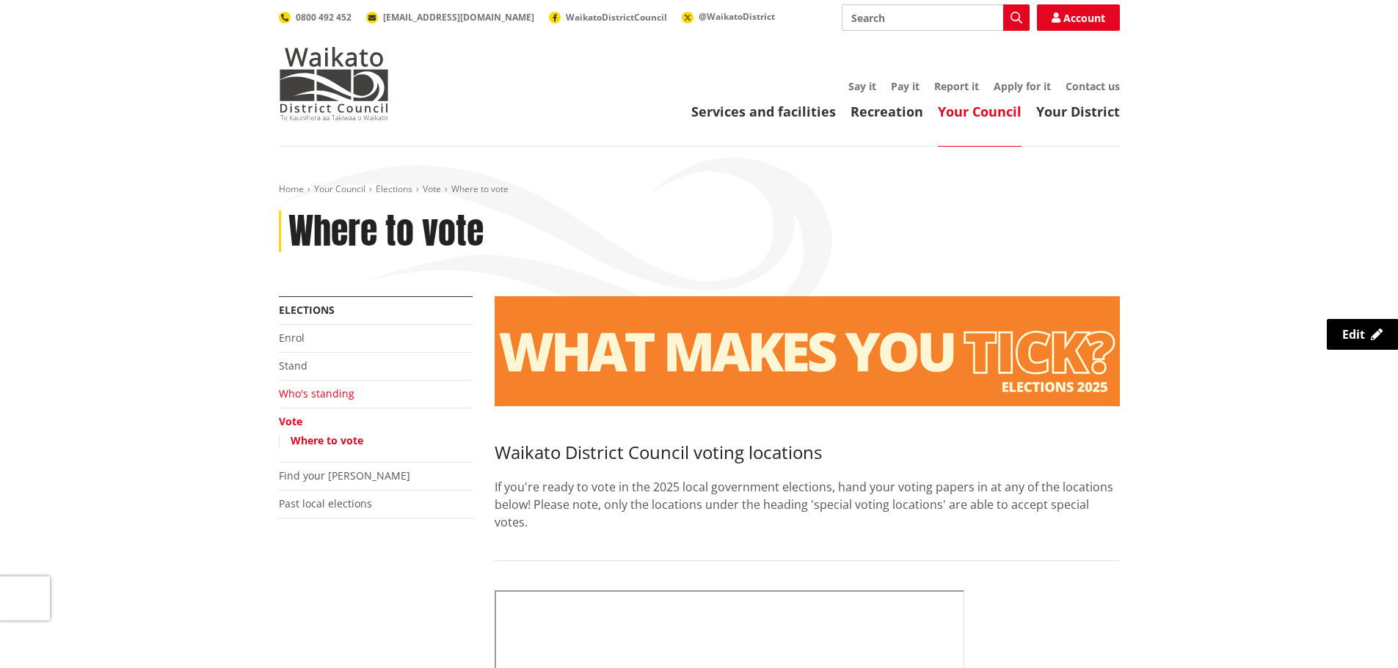
click at [316, 395] on link "Who's standing" at bounding box center [317, 394] width 76 height 14
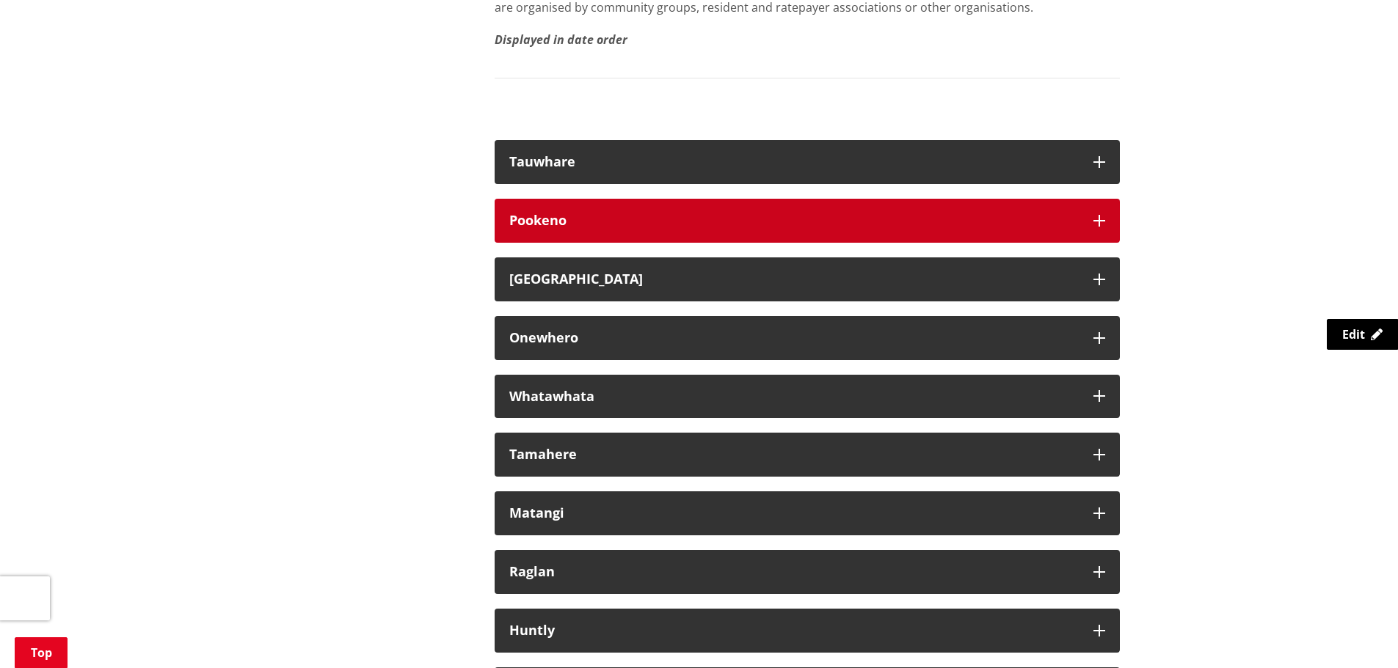
scroll to position [8274, 0]
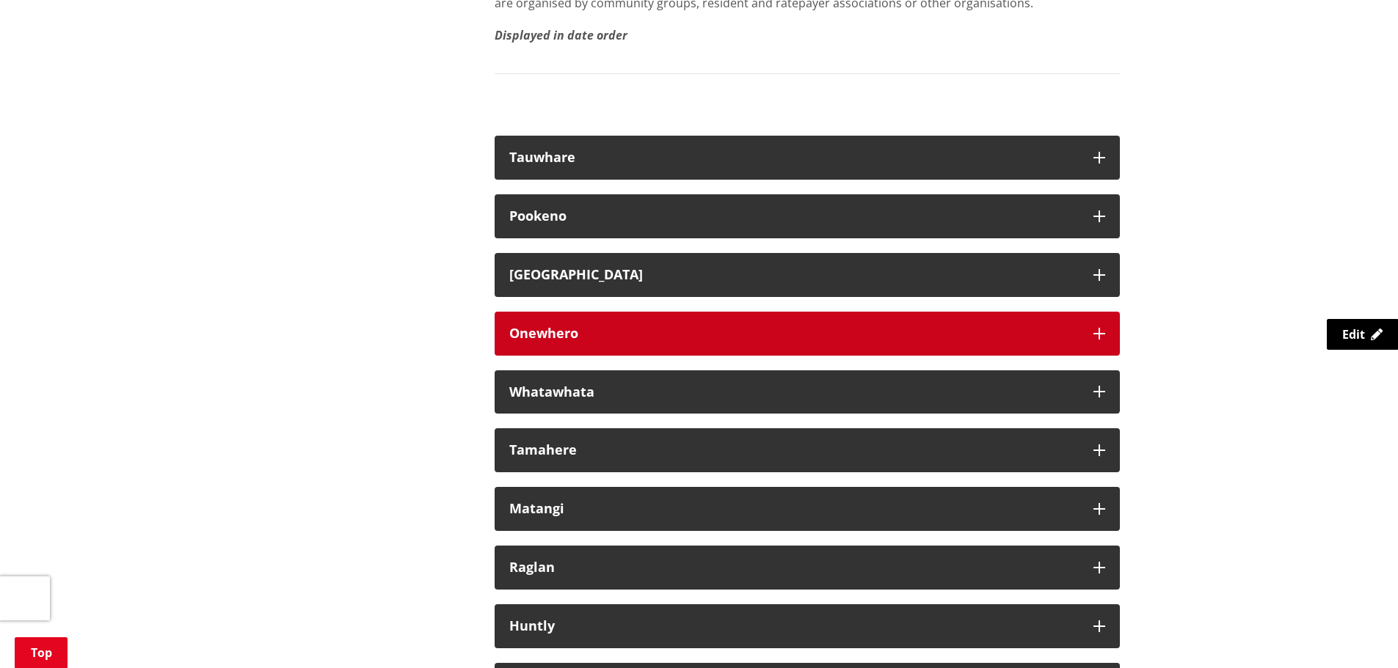
click at [594, 356] on button "Onewhero" at bounding box center [806, 334] width 625 height 44
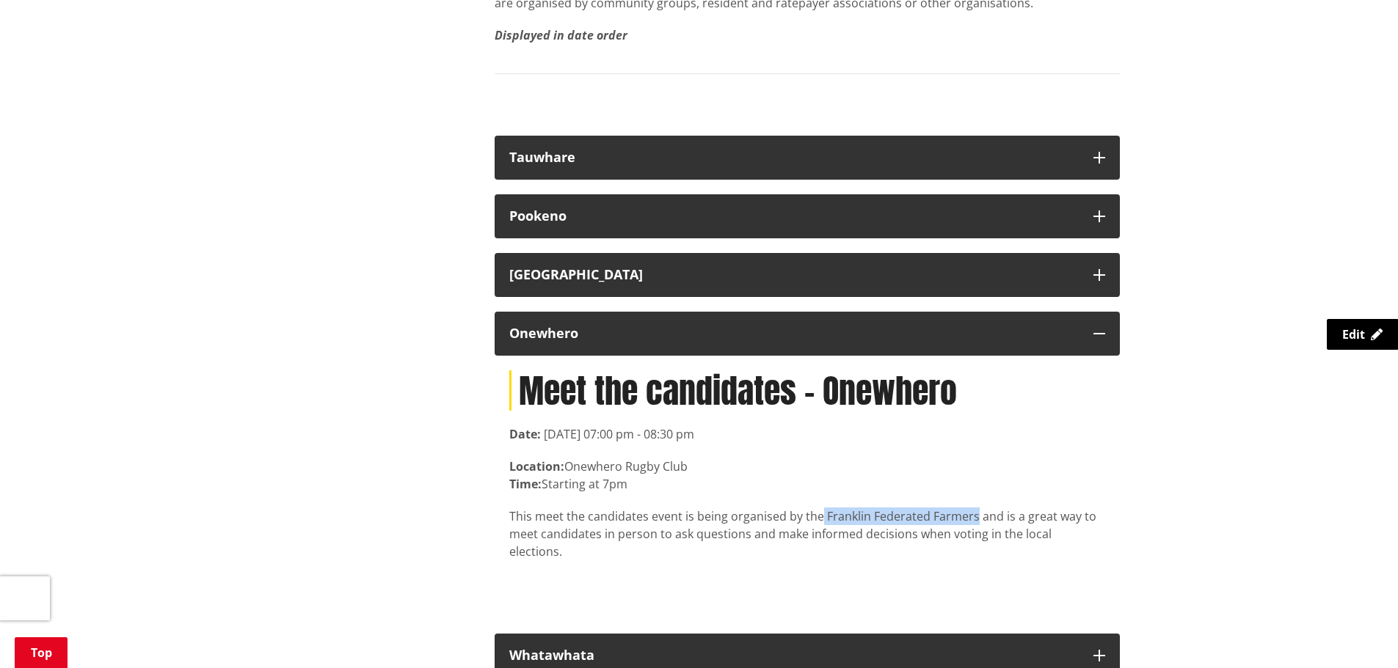
drag, startPoint x: 820, startPoint y: 555, endPoint x: 971, endPoint y: 552, distance: 151.1
click at [971, 552] on p "This meet the candidates event is being organised by the Franklin Federated Far…" at bounding box center [807, 534] width 596 height 53
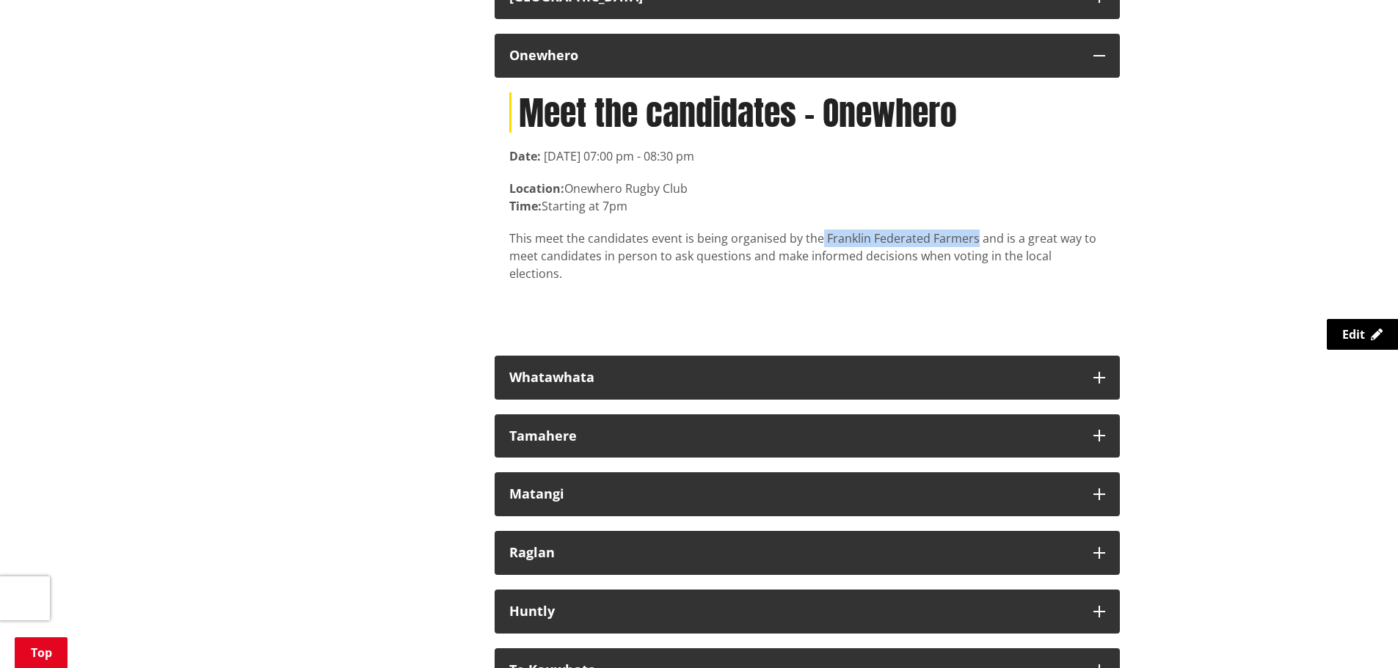
scroll to position [8420, 0]
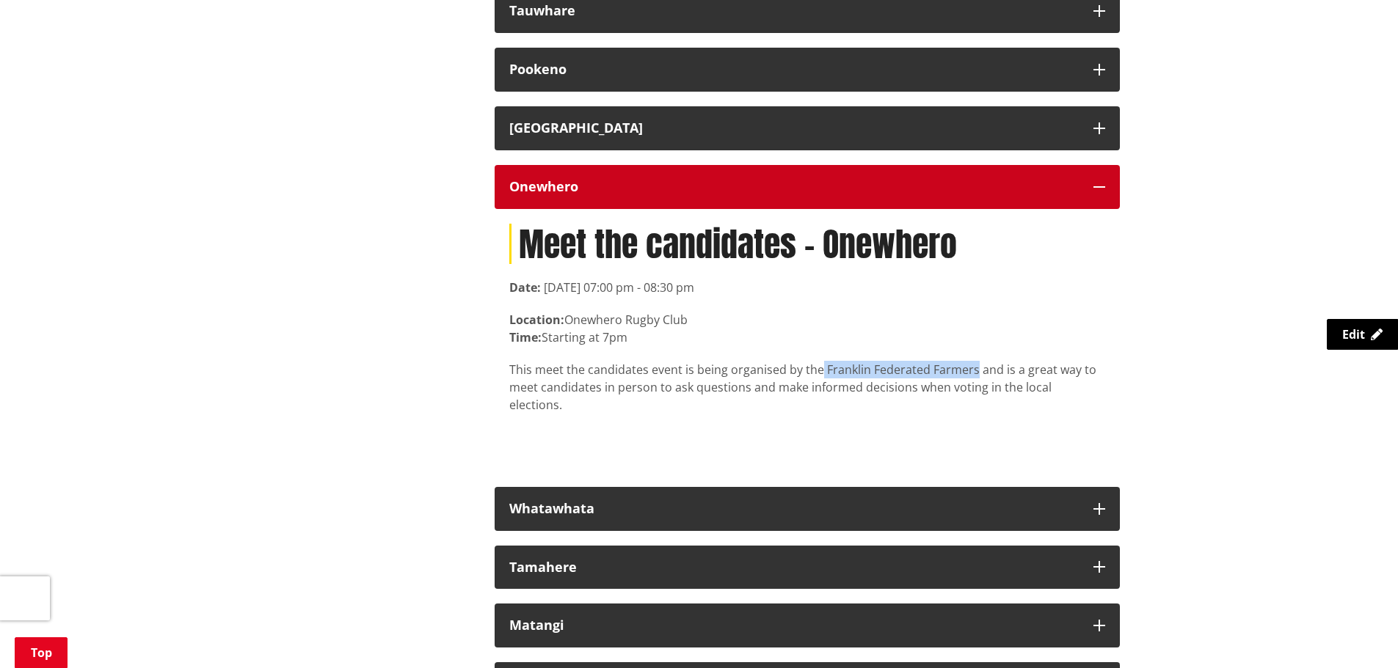
click at [629, 194] on div "Onewhero" at bounding box center [793, 187] width 569 height 15
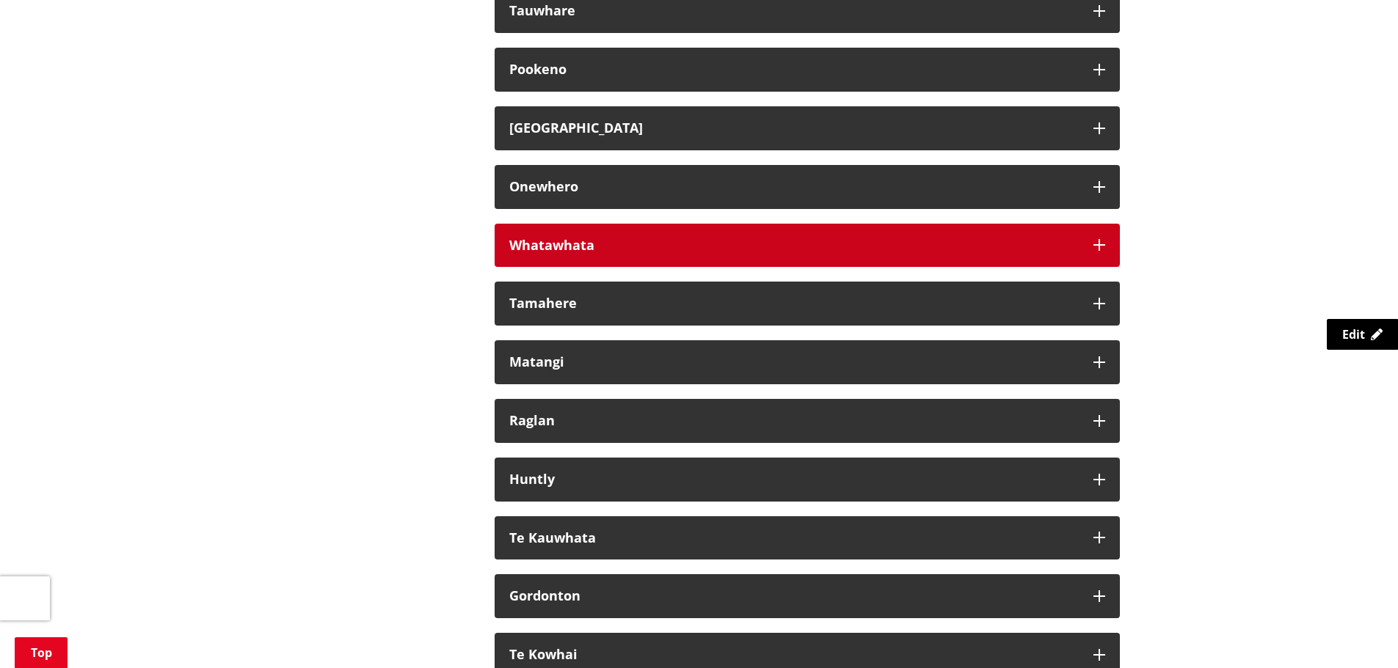
click at [615, 268] on button "Whatawhata" at bounding box center [806, 246] width 625 height 44
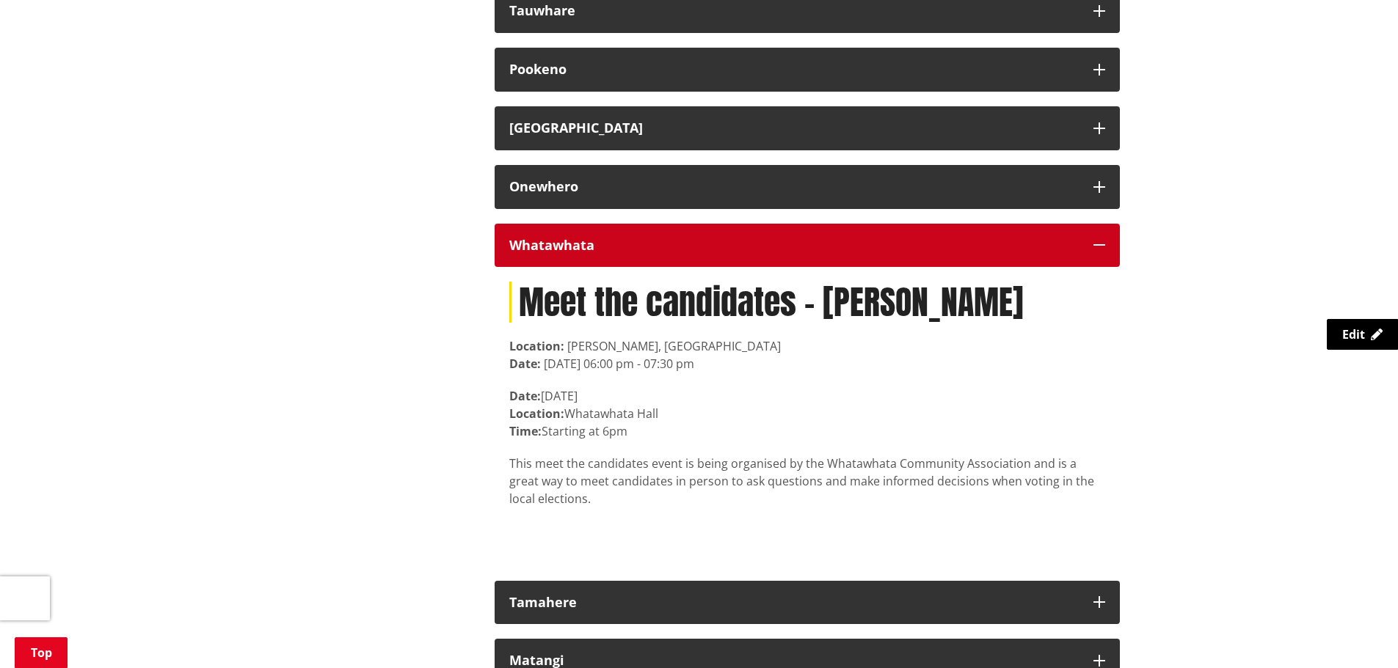
click at [845, 268] on button "Whatawhata" at bounding box center [806, 246] width 625 height 44
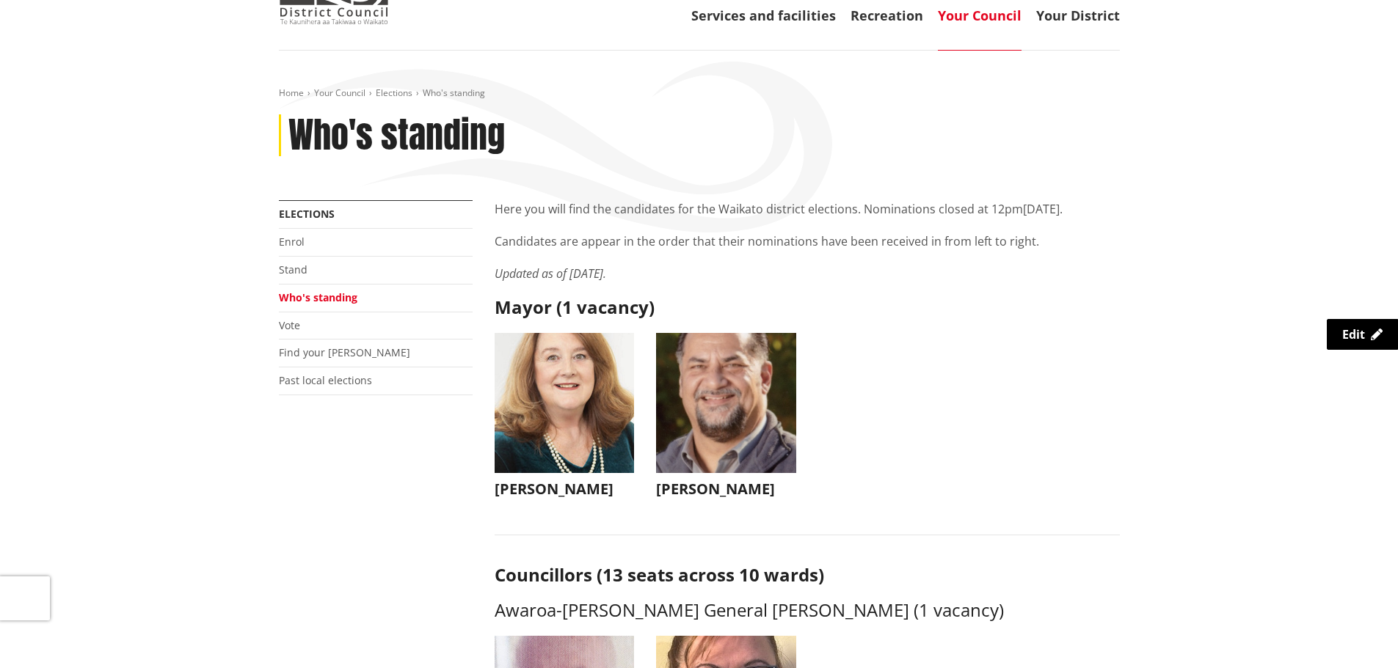
scroll to position [0, 0]
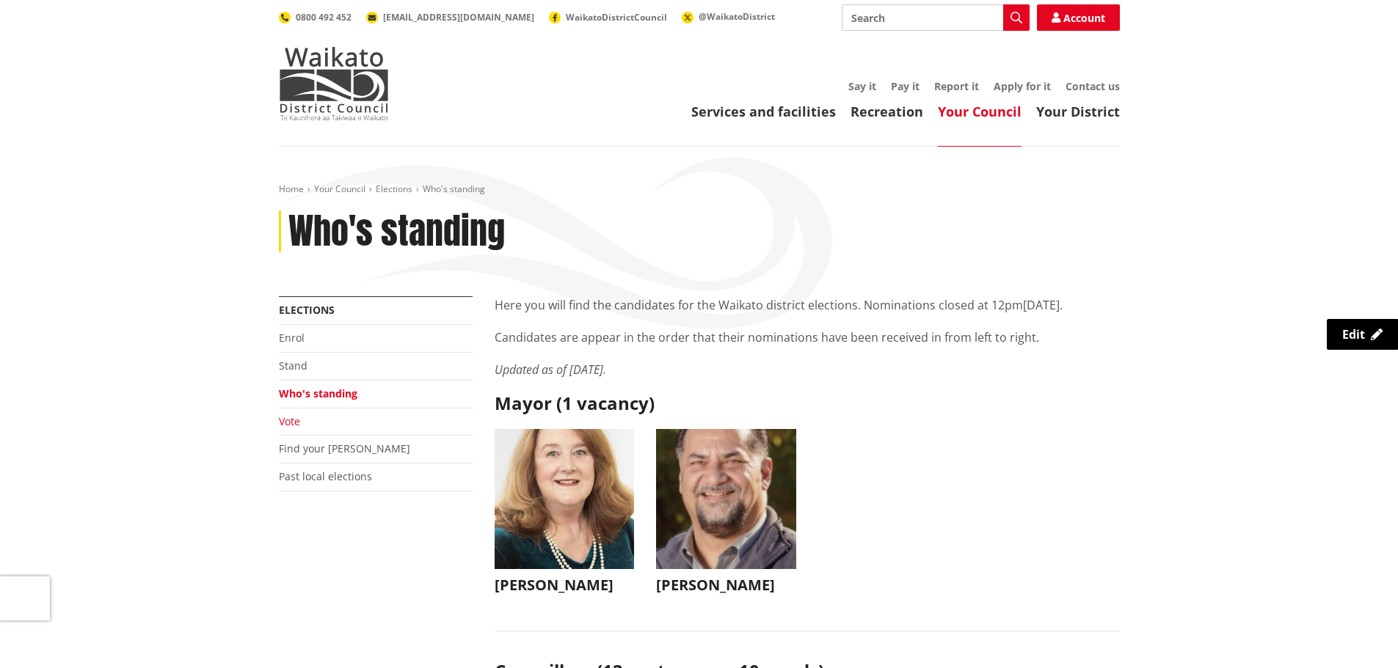
click at [287, 418] on link "Vote" at bounding box center [289, 421] width 21 height 14
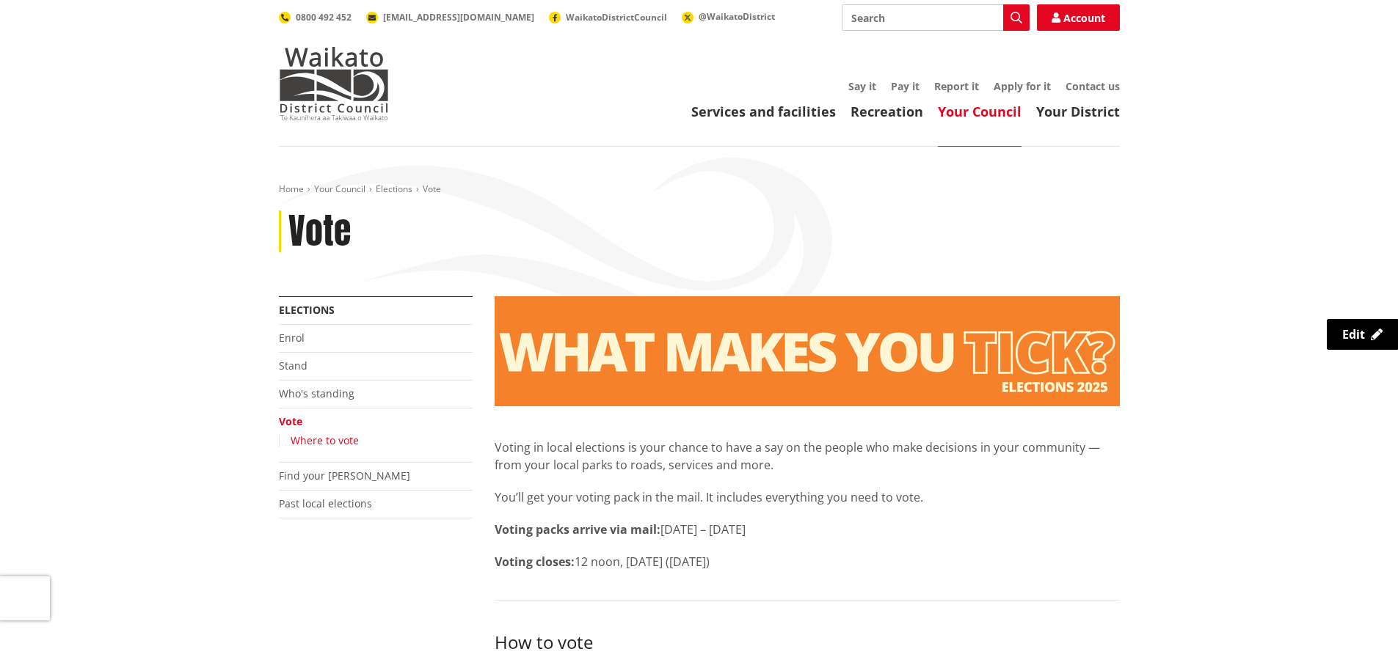
click at [299, 440] on link "Where to vote" at bounding box center [325, 441] width 68 height 14
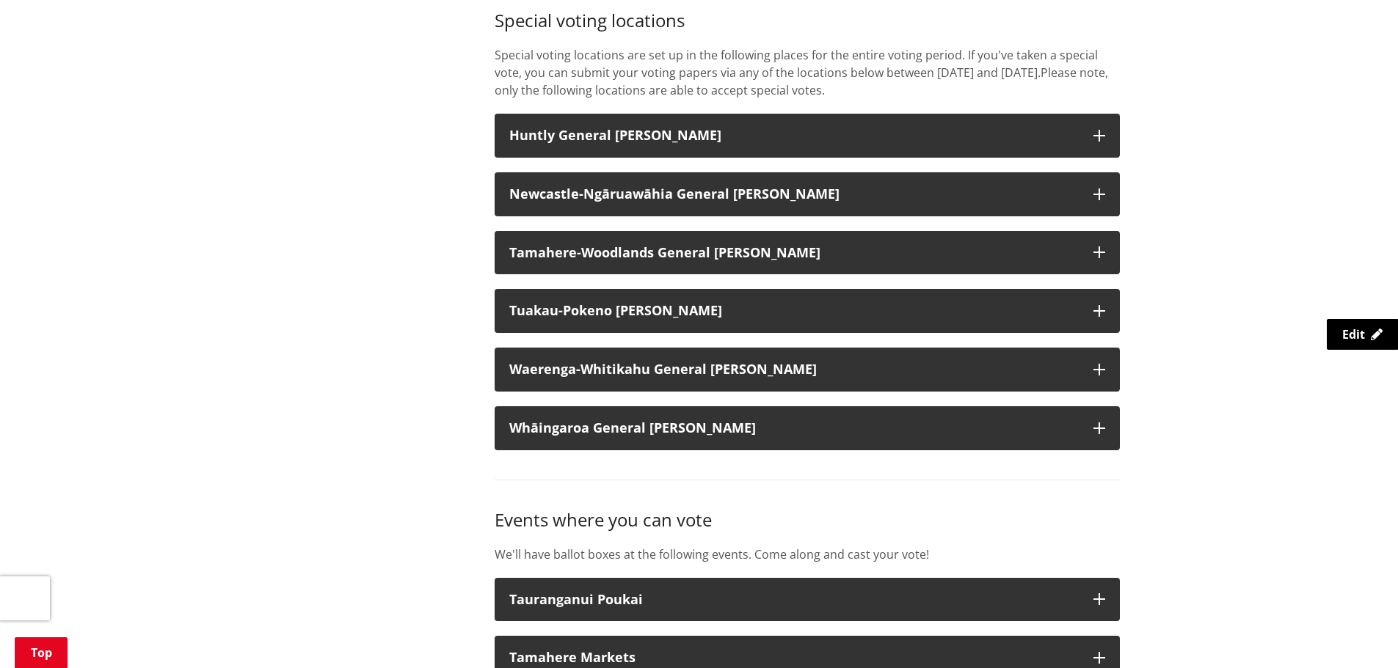
scroll to position [1541, 0]
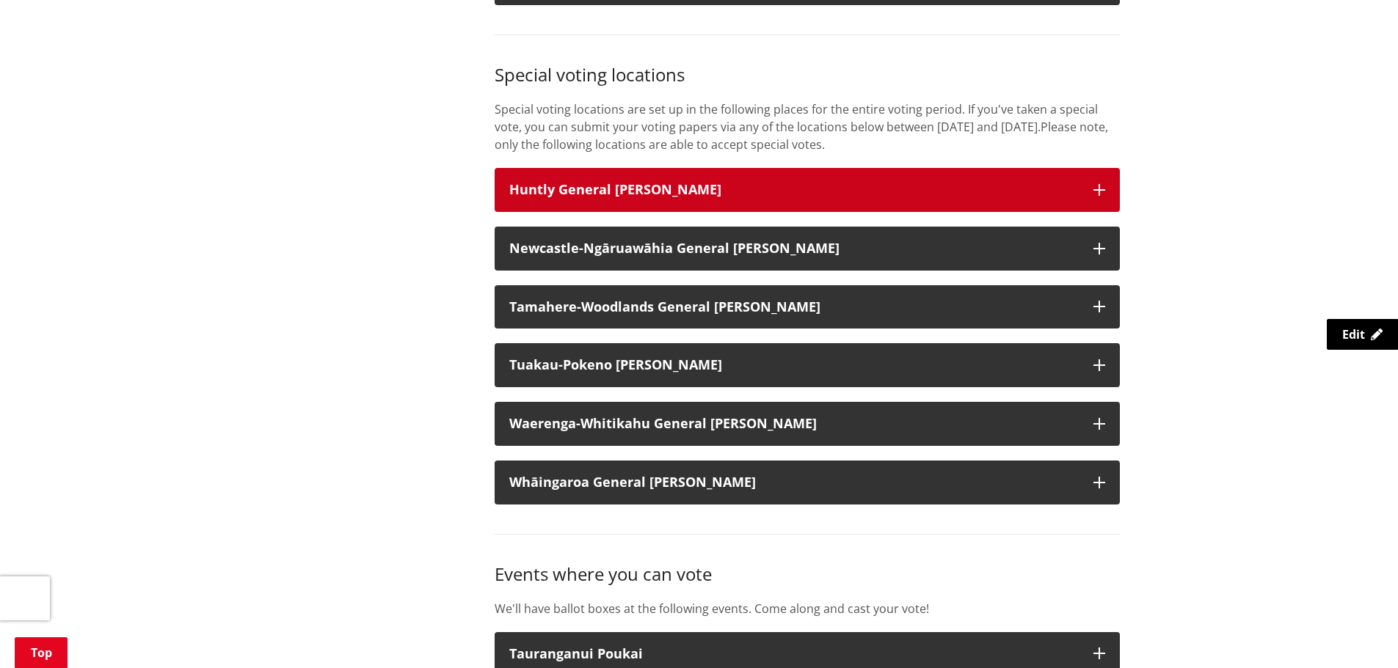
click at [717, 197] on button "Huntly General [PERSON_NAME]" at bounding box center [806, 190] width 625 height 44
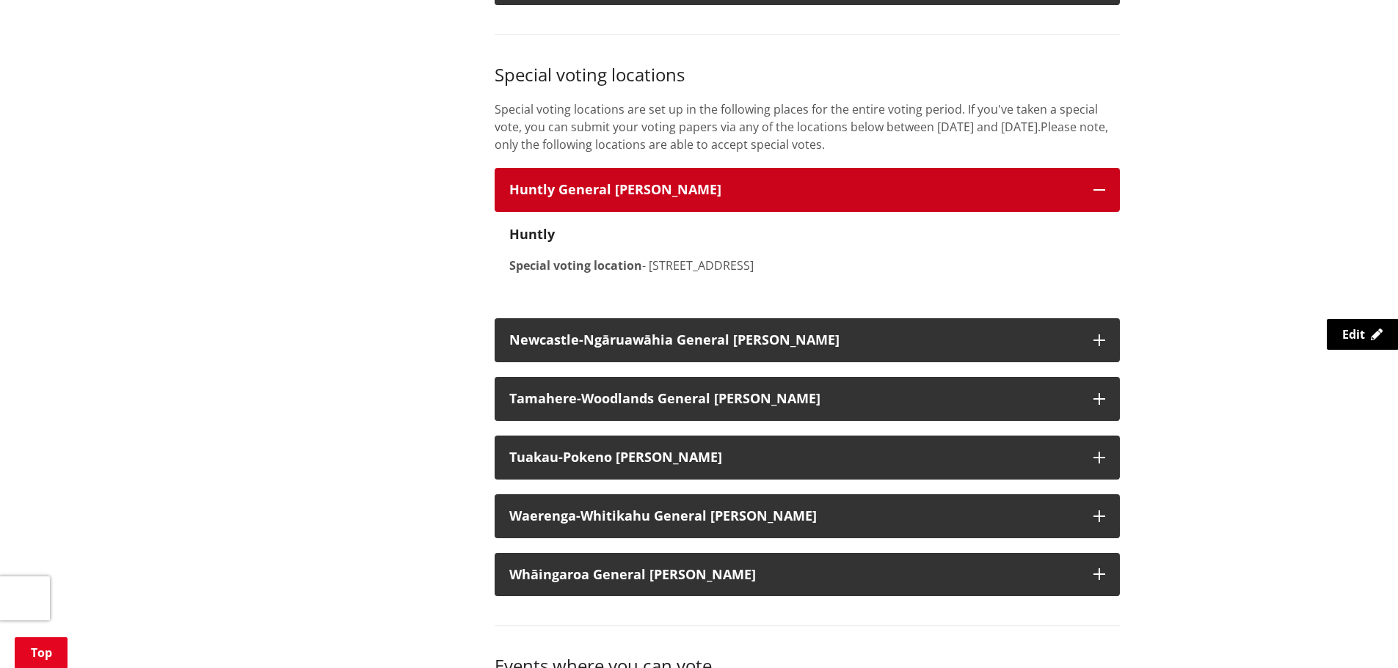
click at [716, 200] on button "Huntly General [PERSON_NAME]" at bounding box center [806, 190] width 625 height 44
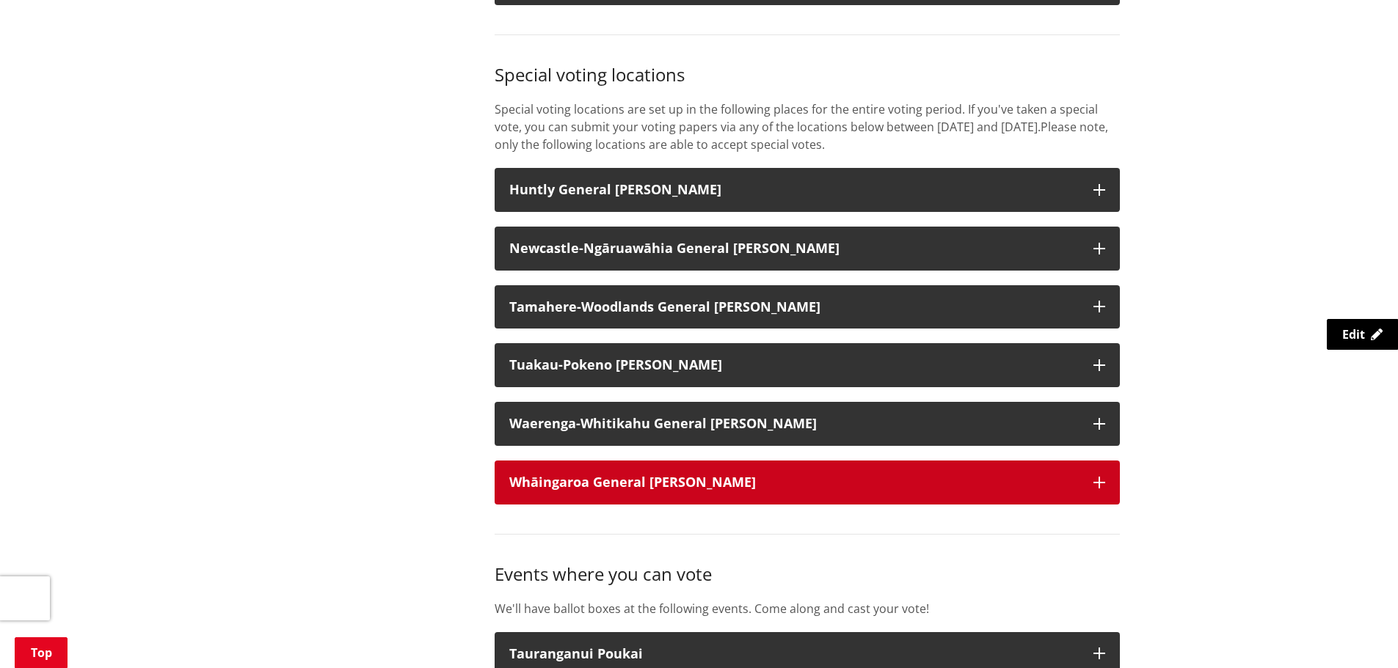
click at [704, 489] on h3 "Whāingaroa General [PERSON_NAME]" at bounding box center [793, 482] width 569 height 15
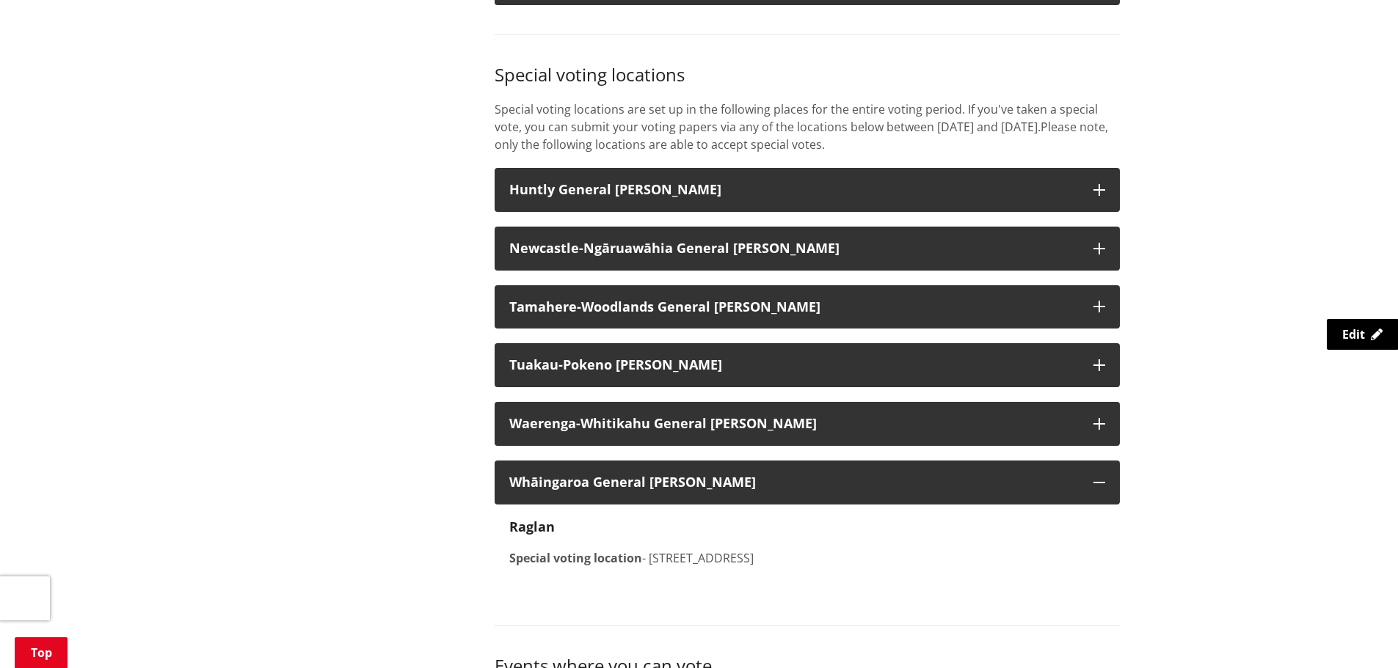
click at [703, 451] on div "Waikato District Council voting locations If you're ready to vote in the 2025 l…" at bounding box center [806, 289] width 647 height 3067
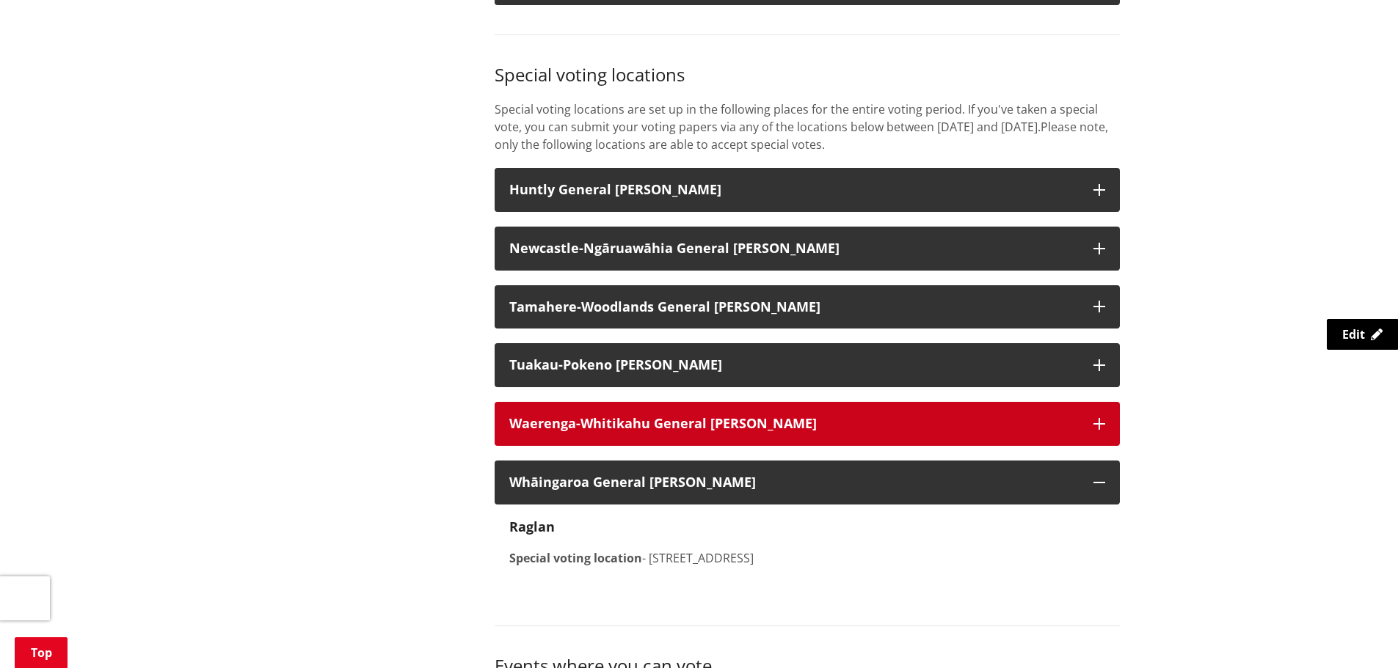
click at [701, 429] on strong "Waerenga-Whitikahu General [PERSON_NAME]" at bounding box center [662, 423] width 307 height 18
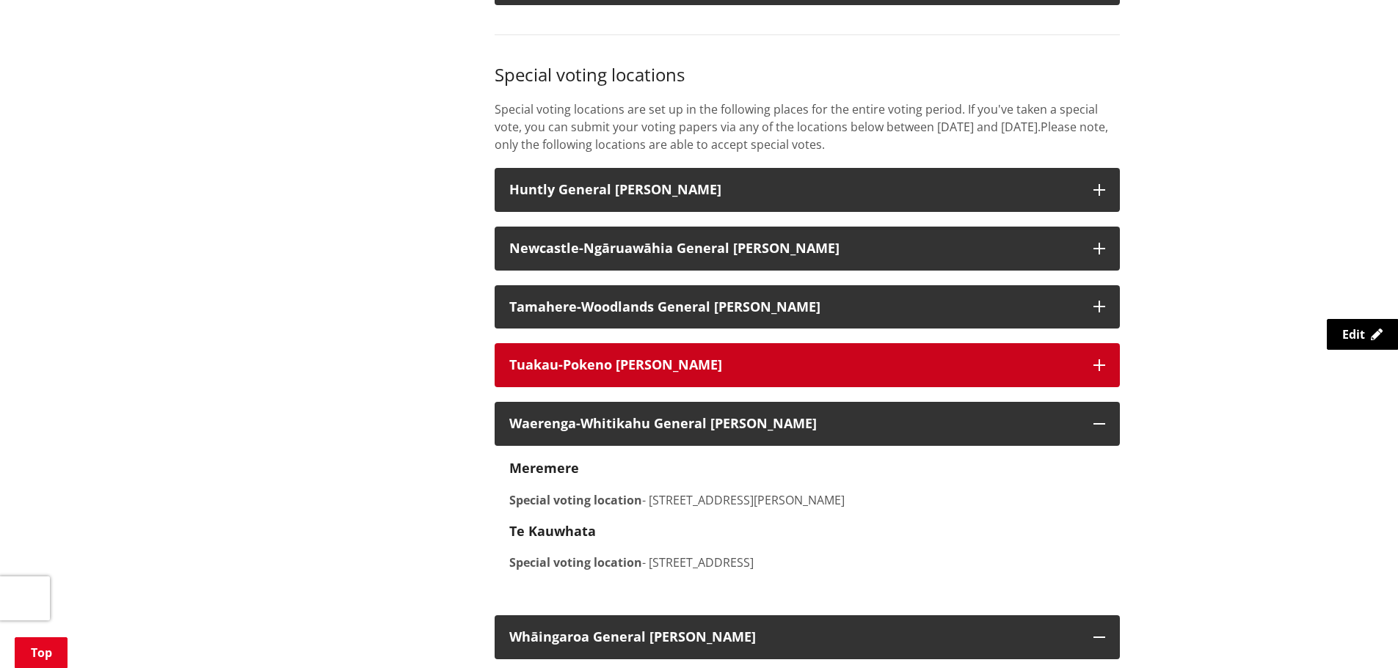
click at [668, 364] on h3 "Tuakau-Pokeno [PERSON_NAME]" at bounding box center [793, 365] width 569 height 15
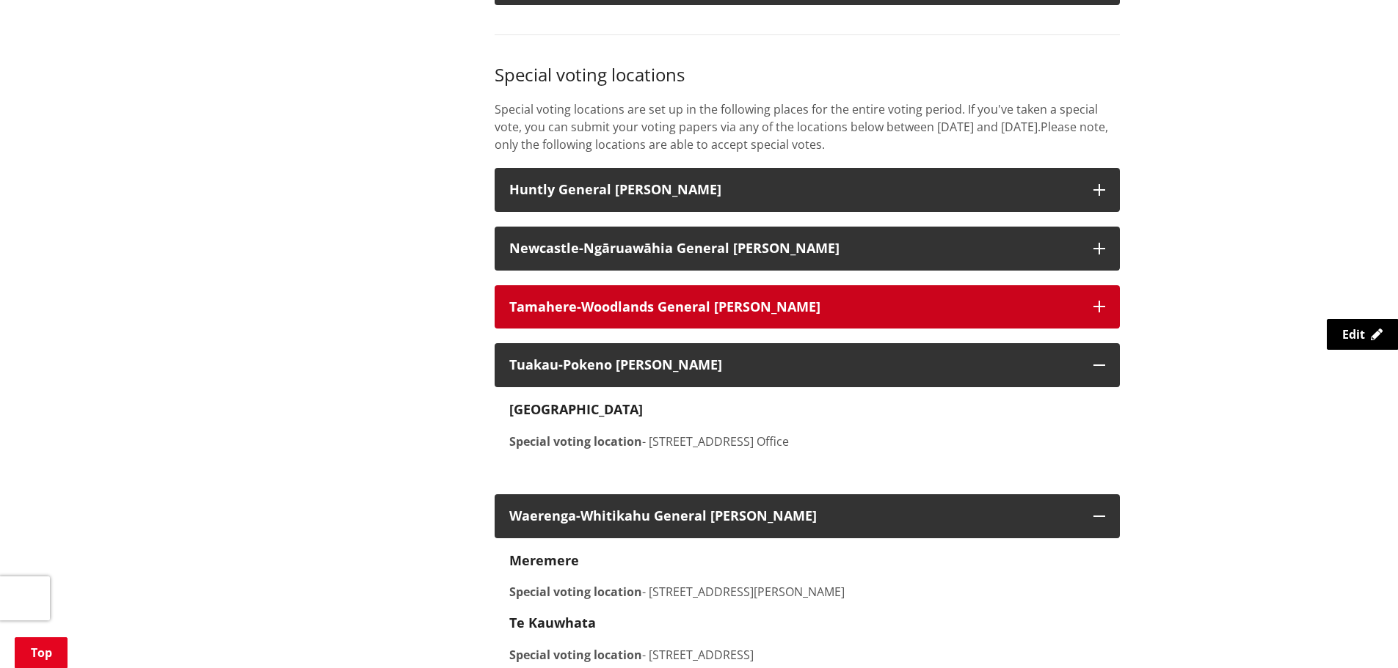
click at [671, 313] on strong "Tamahere-Woodlands General [PERSON_NAME]" at bounding box center [664, 307] width 311 height 18
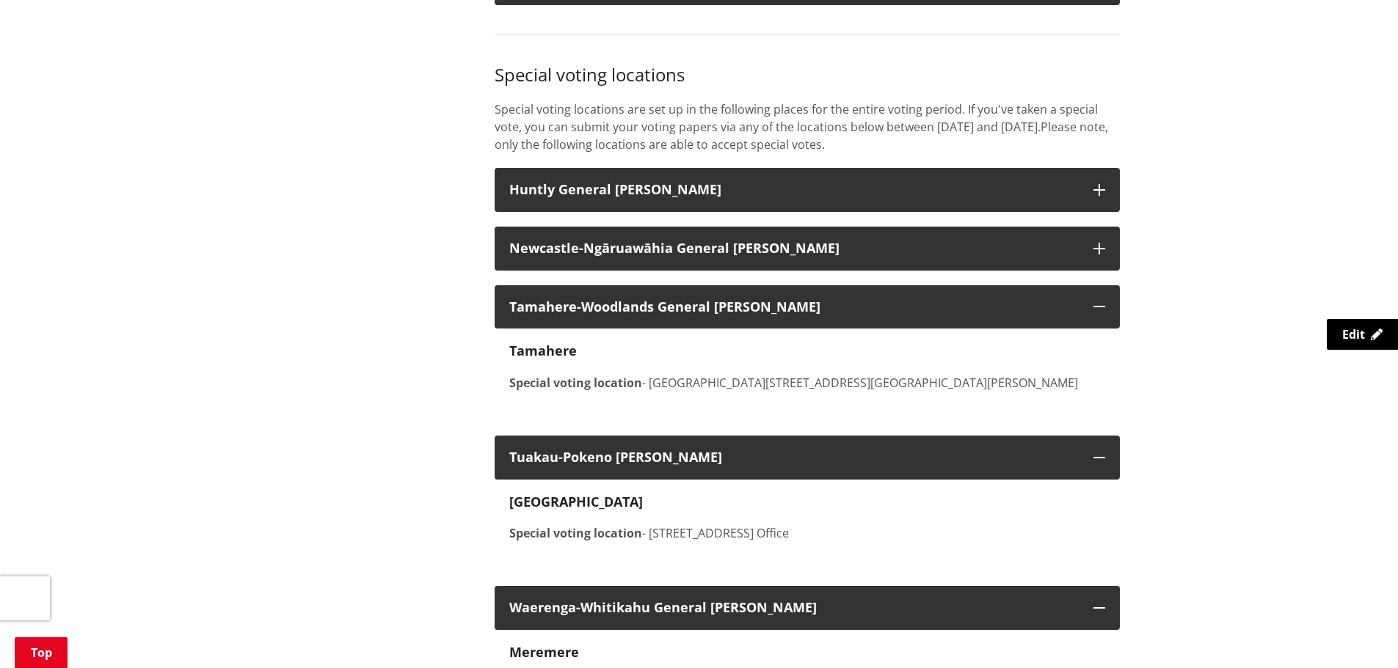
drag, startPoint x: 835, startPoint y: 156, endPoint x: 834, endPoint y: 164, distance: 8.1
click at [834, 164] on div "Waikato District Council voting locations If you're ready to vote in the 2025 l…" at bounding box center [806, 459] width 647 height 3406
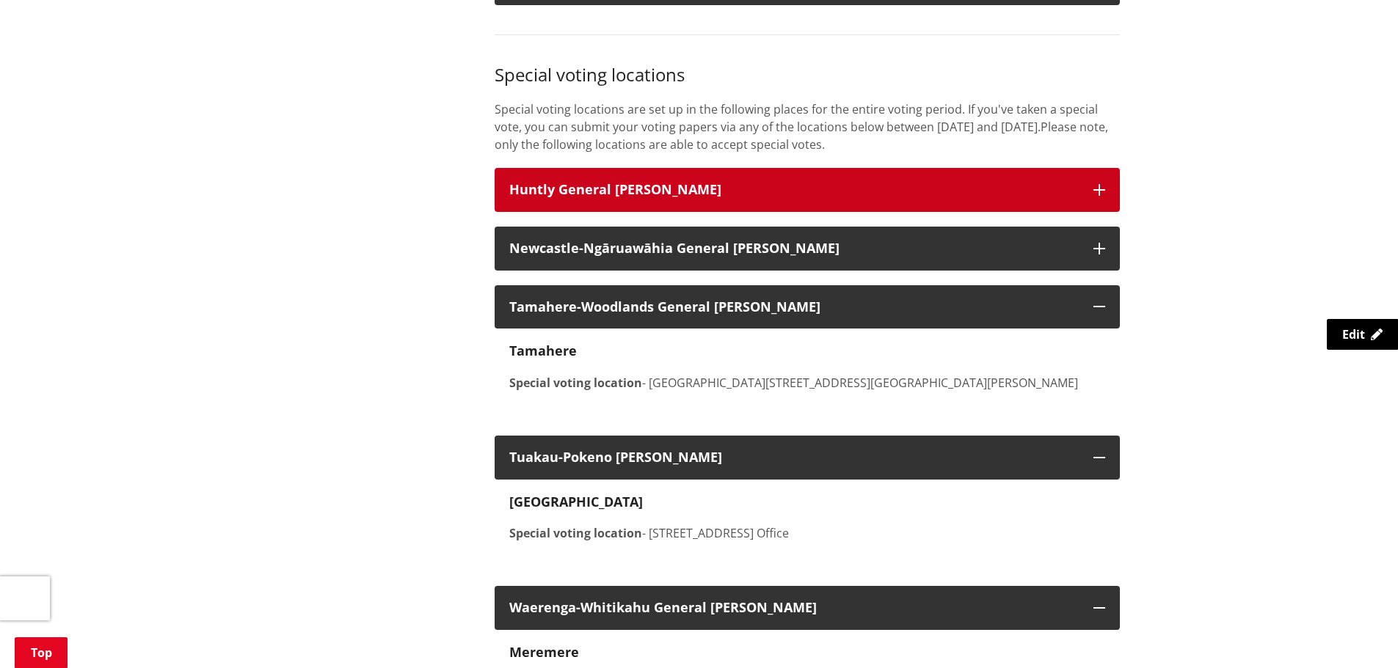
click at [828, 193] on h3 "Huntly General [PERSON_NAME]" at bounding box center [793, 190] width 569 height 15
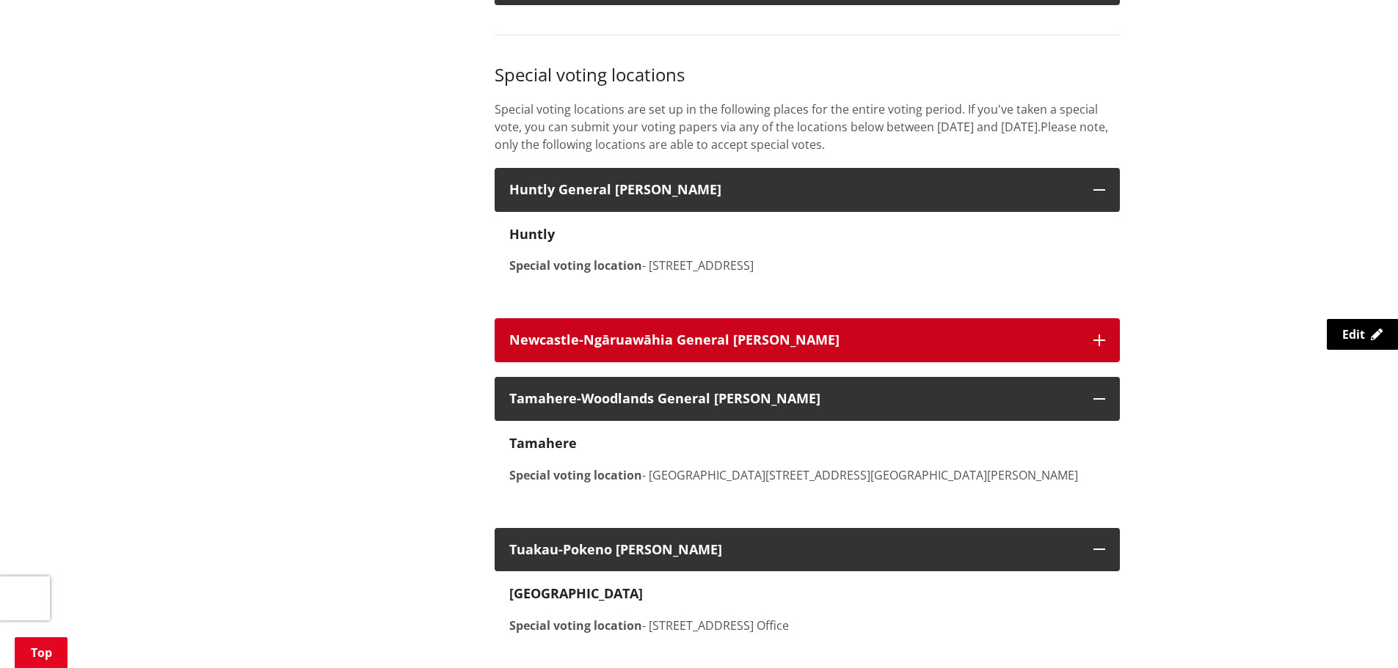
click at [644, 343] on strong "Newcastle-Ngāruawāhia General [PERSON_NAME]" at bounding box center [674, 340] width 330 height 18
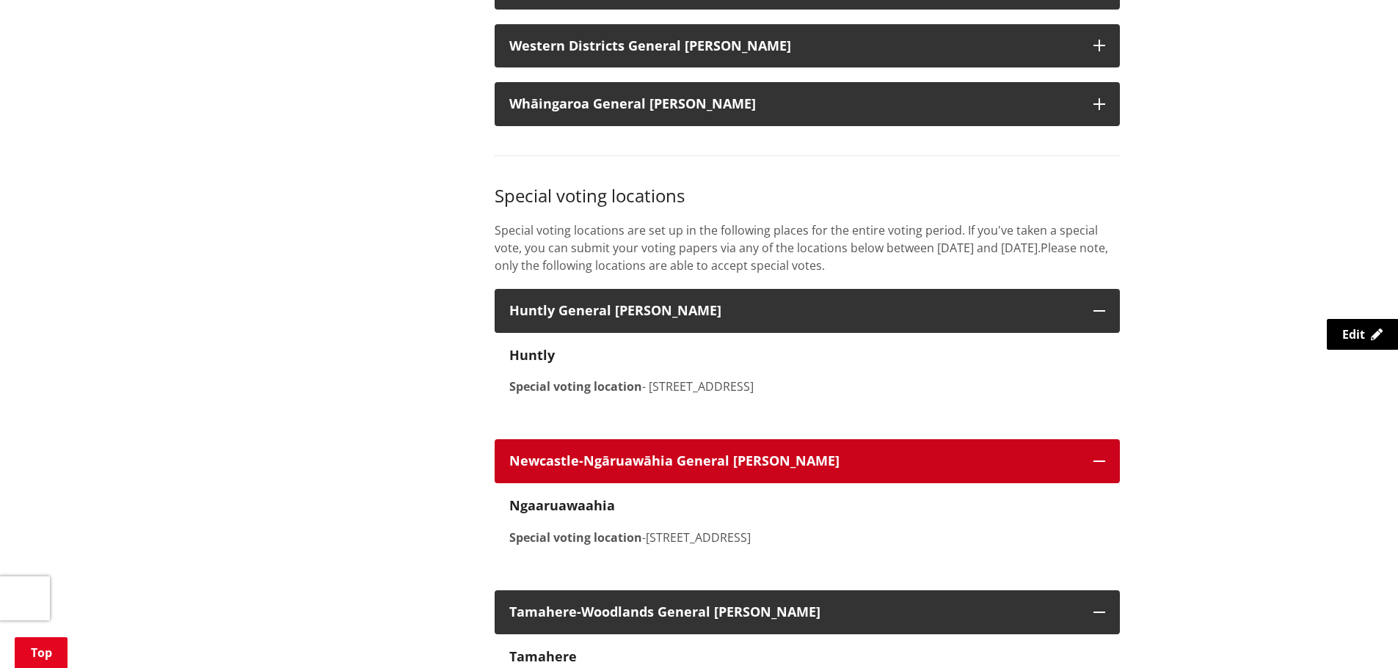
scroll to position [1394, 0]
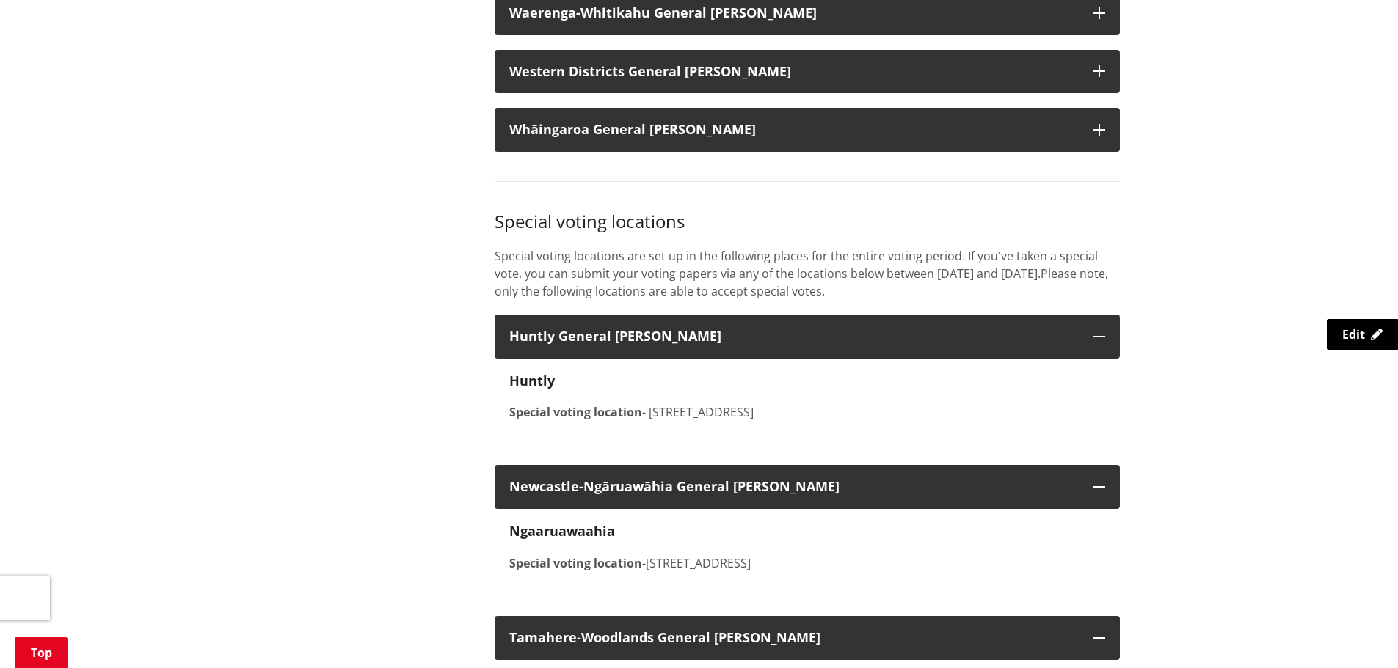
click at [494, 223] on h3 "Special voting locations" at bounding box center [806, 221] width 625 height 21
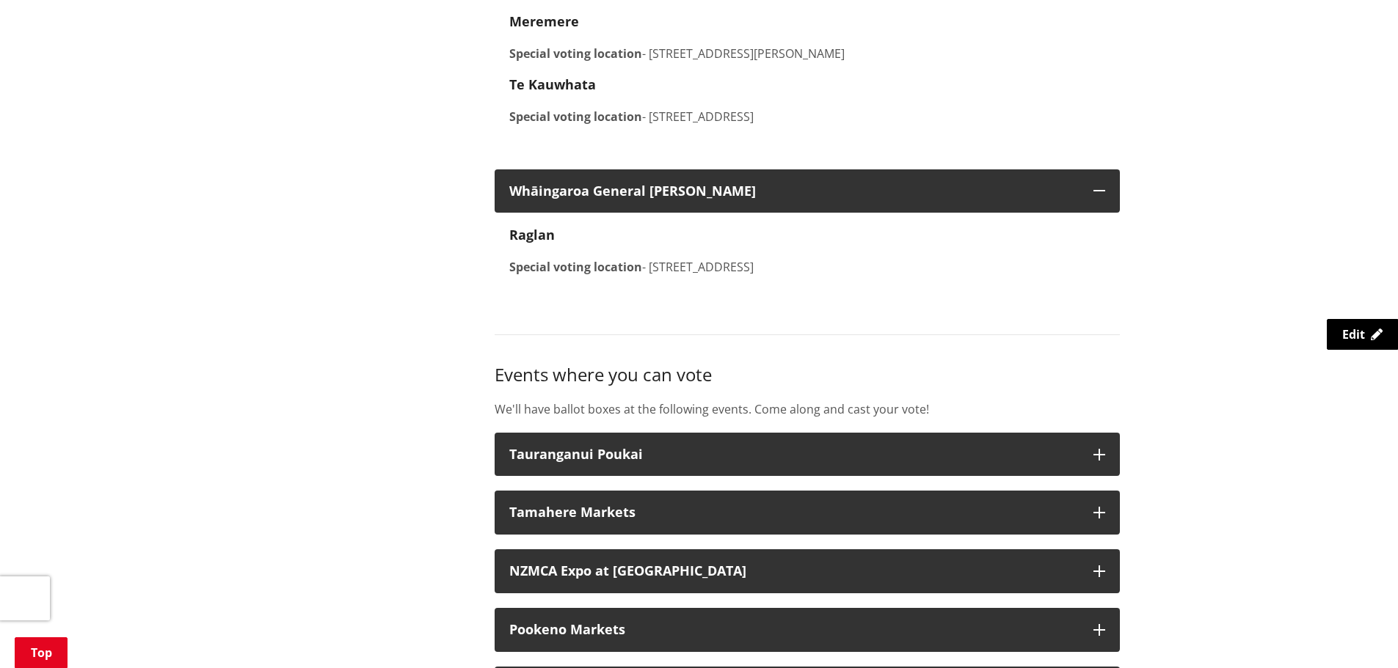
scroll to position [2494, 0]
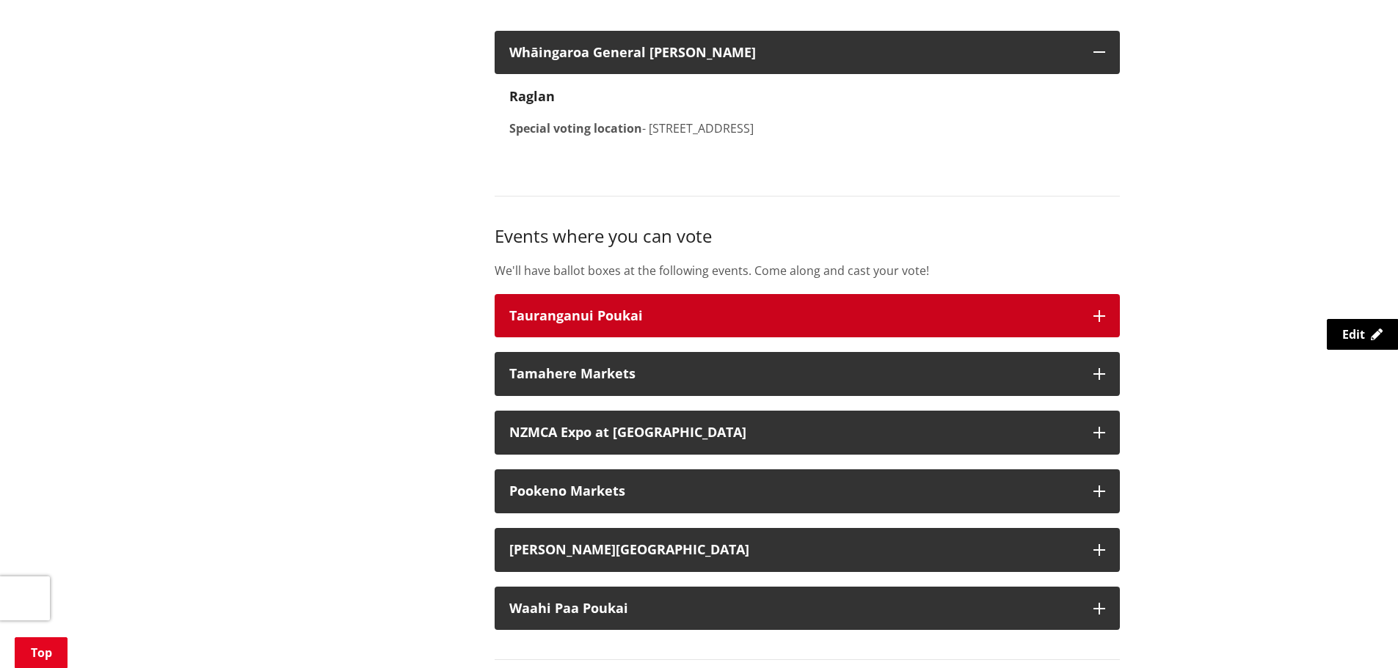
click at [617, 323] on div "Tauranganui Poukai" at bounding box center [793, 316] width 569 height 15
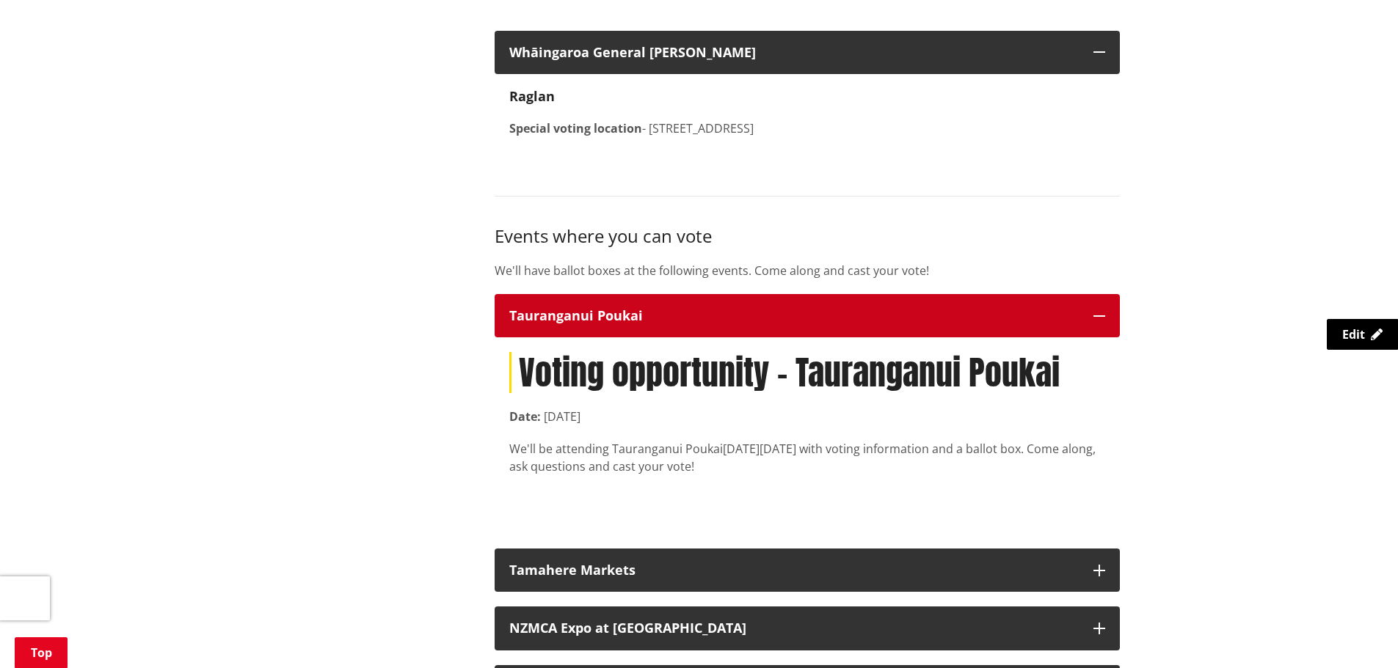
click at [610, 315] on div "Tauranganui Poukai" at bounding box center [793, 316] width 569 height 15
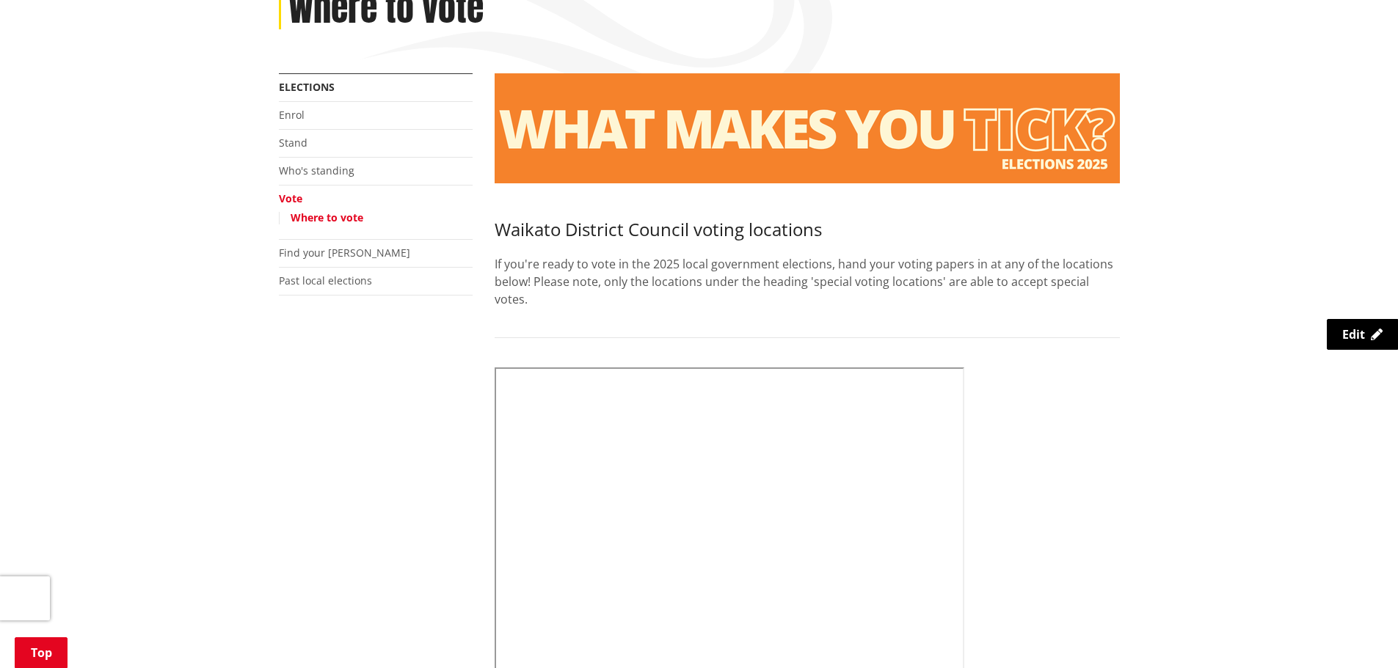
scroll to position [293, 0]
